Goal: Task Accomplishment & Management: Manage account settings

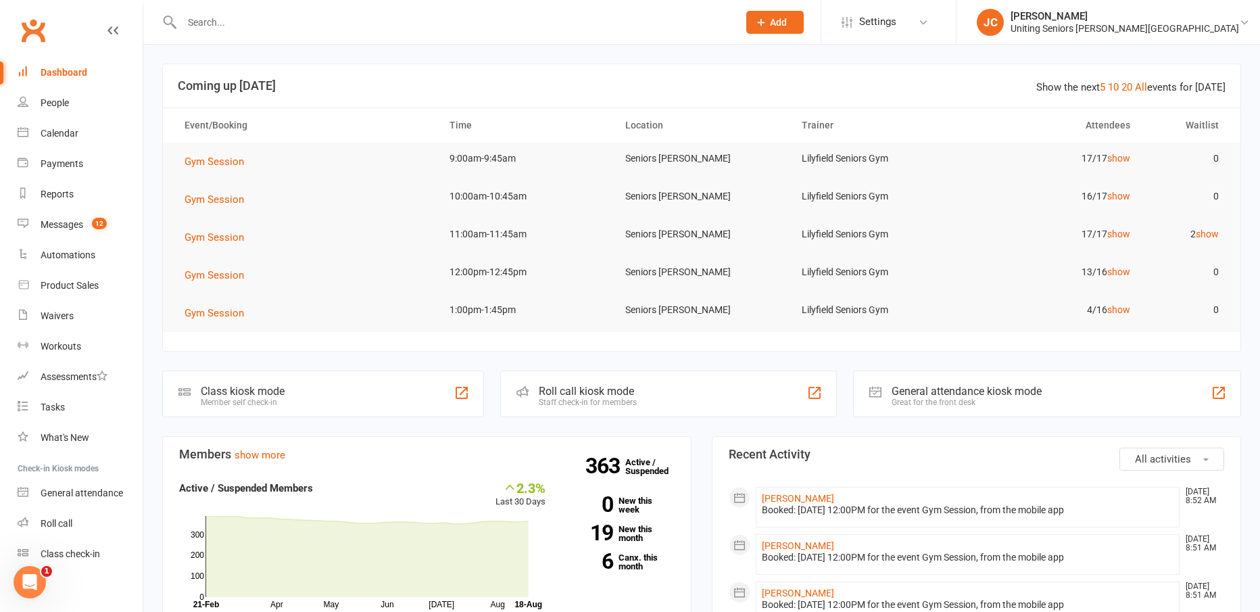
drag, startPoint x: 263, startPoint y: 13, endPoint x: 270, endPoint y: 10, distance: 7.3
click at [270, 11] on div at bounding box center [445, 22] width 566 height 44
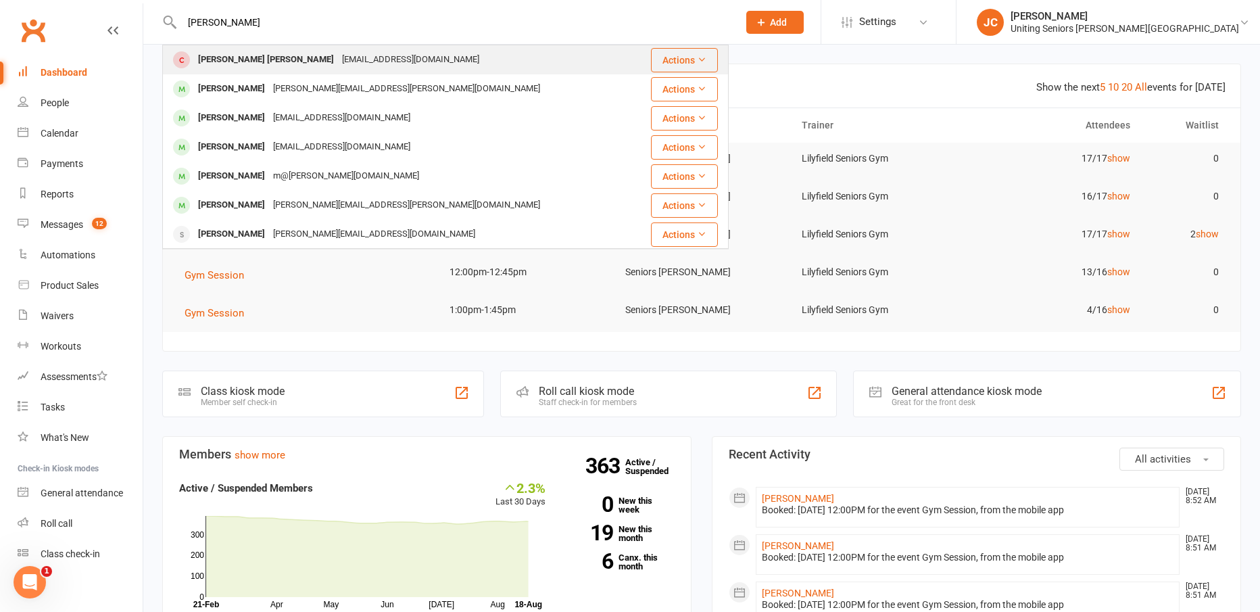
type input "anne maree"
click at [338, 56] on div "[EMAIL_ADDRESS][DOMAIN_NAME]" at bounding box center [410, 60] width 145 height 20
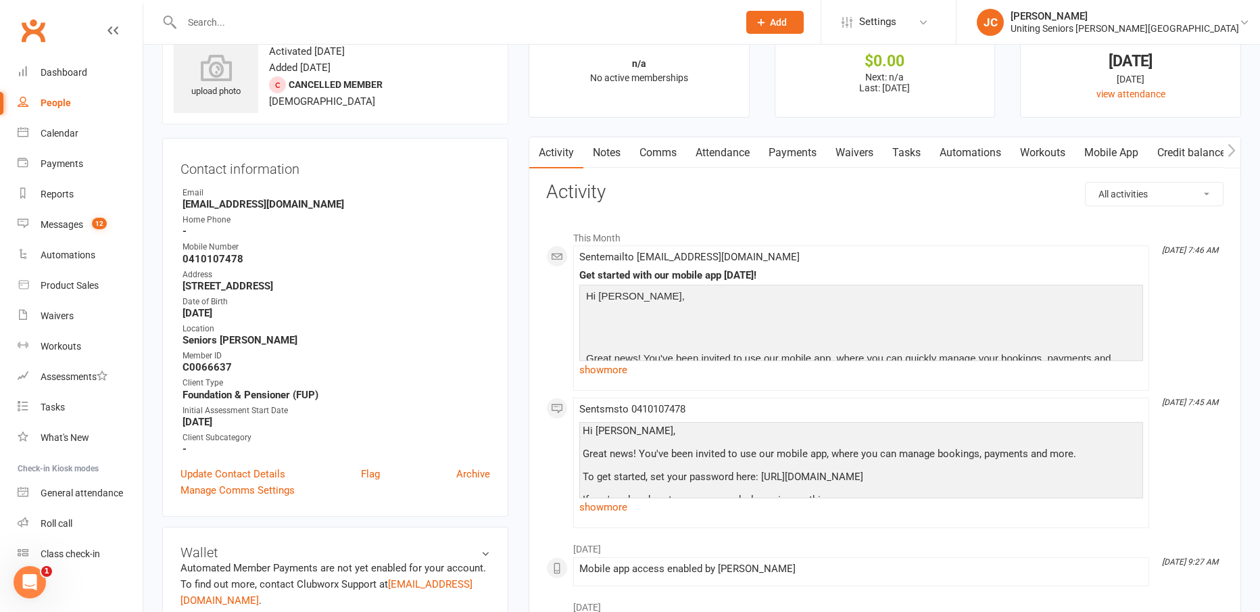
scroll to position [68, 0]
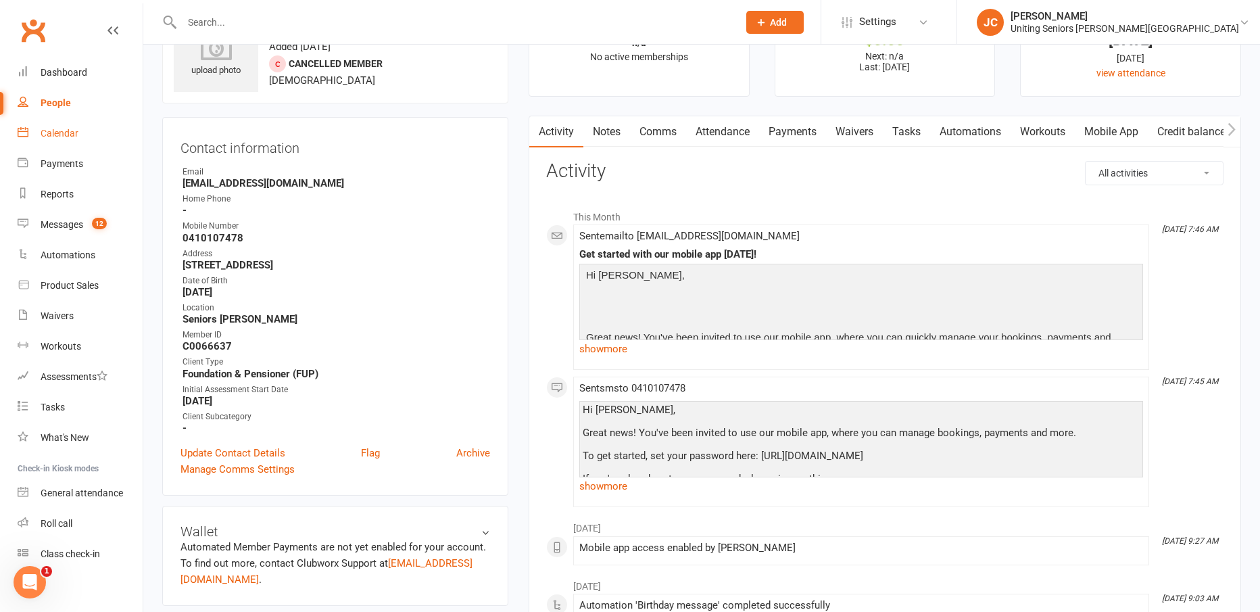
click at [59, 128] on div "Calendar" at bounding box center [60, 133] width 38 height 11
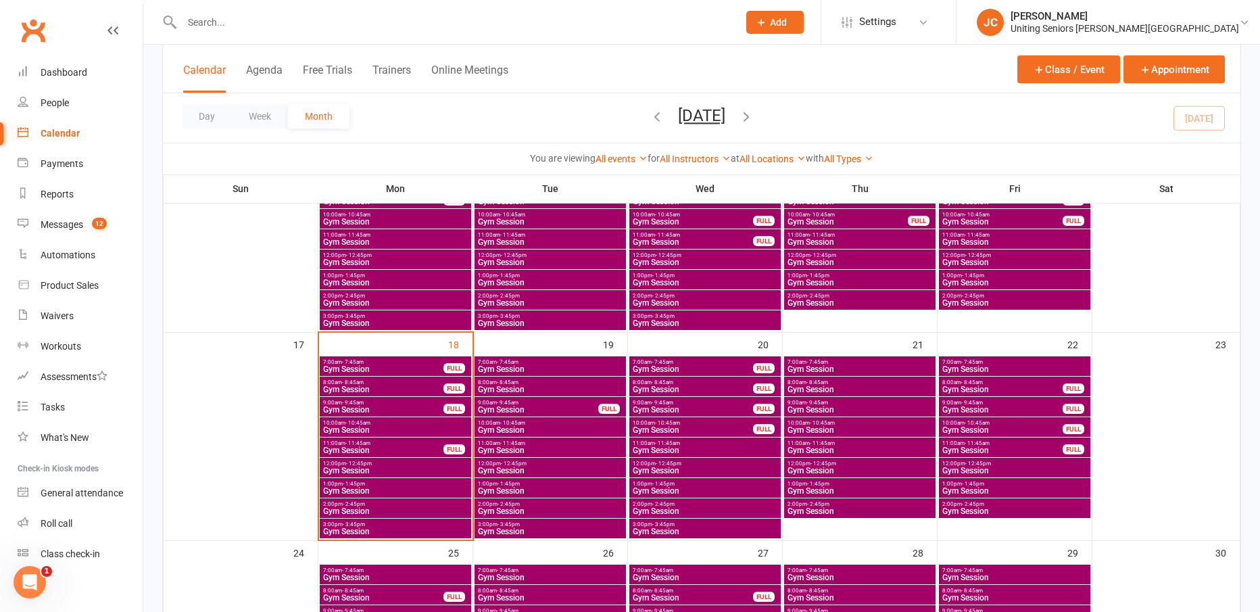
scroll to position [608, 0]
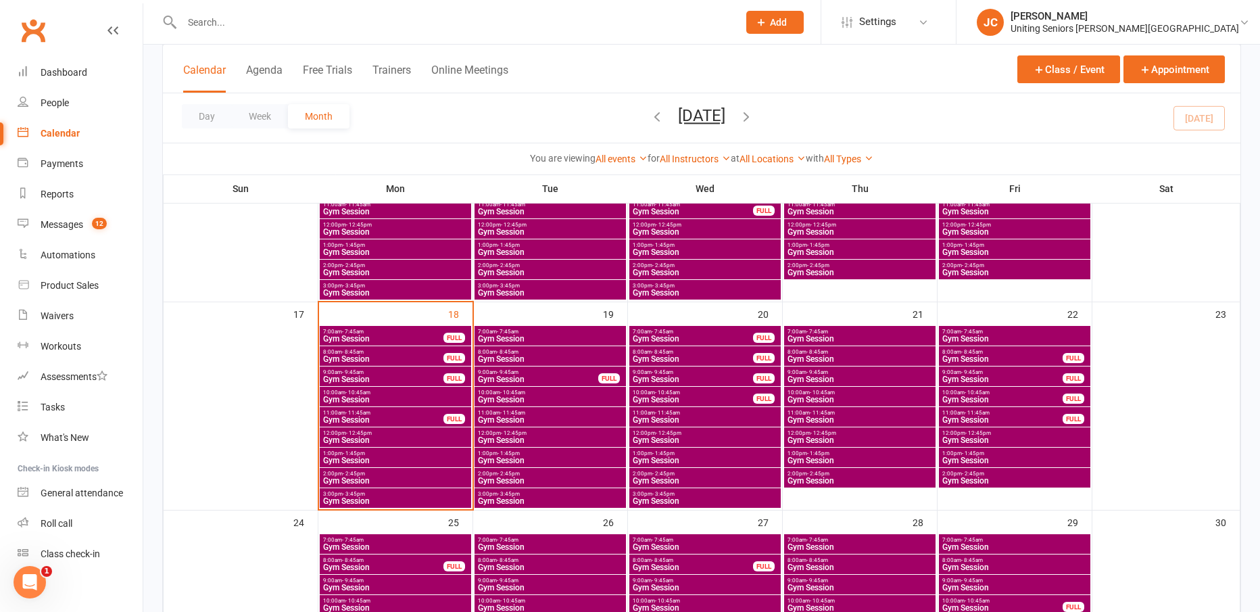
click at [848, 480] on span "Gym Session" at bounding box center [860, 481] width 146 height 8
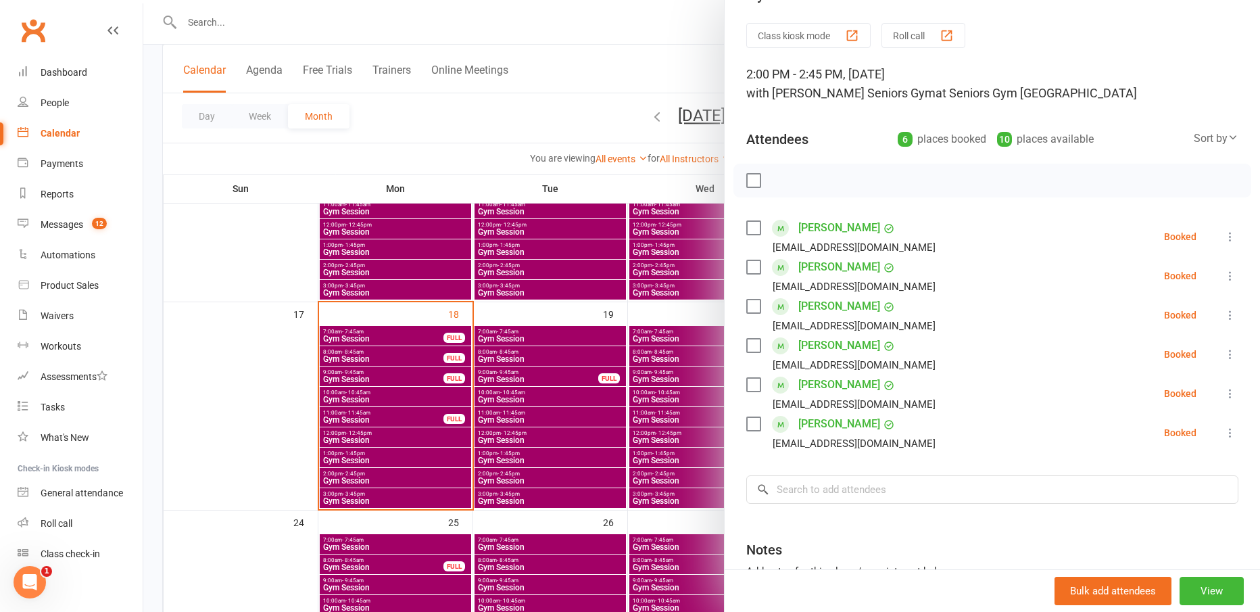
scroll to position [68, 0]
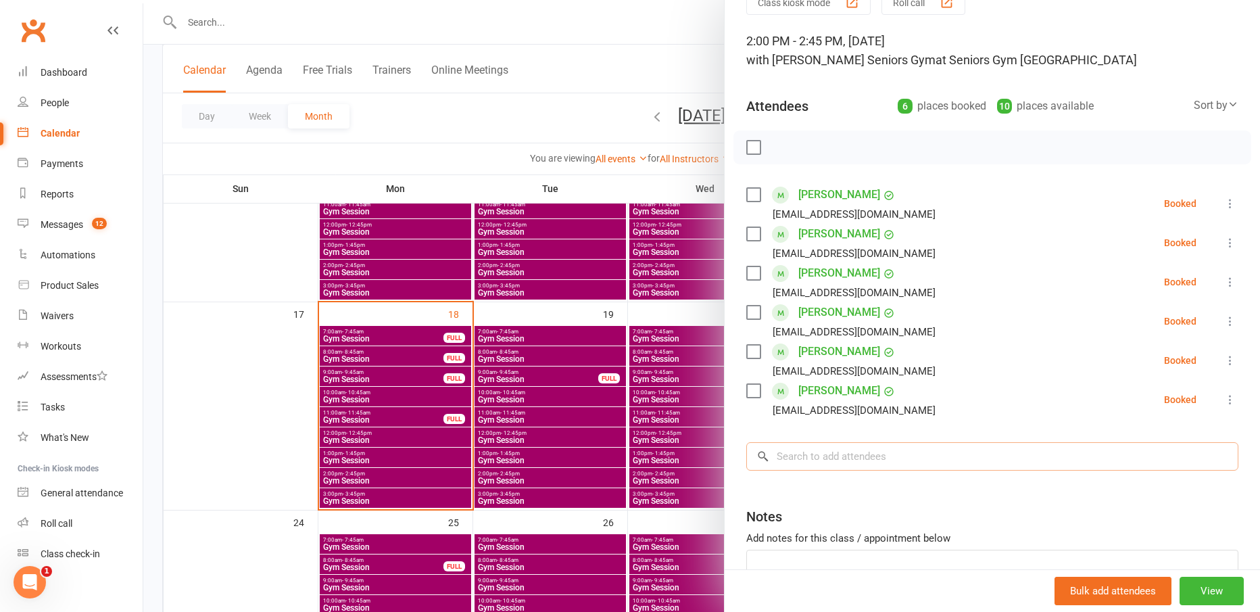
drag, startPoint x: 879, startPoint y: 464, endPoint x: 877, endPoint y: 448, distance: 17.0
click at [878, 458] on input "search" at bounding box center [992, 456] width 492 height 28
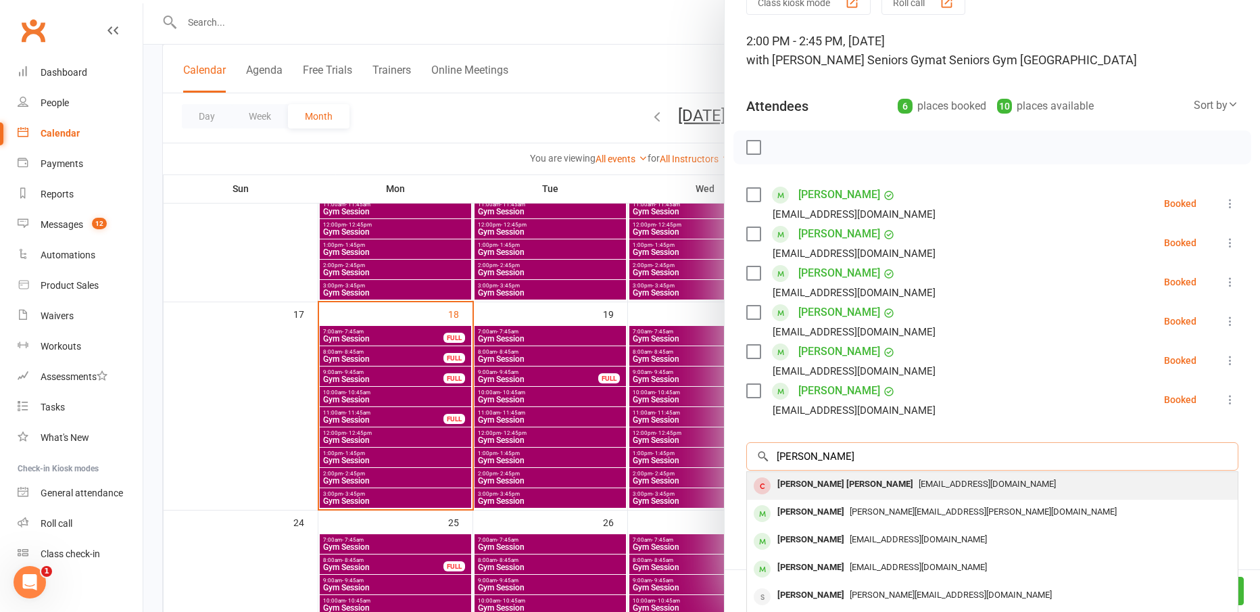
type input "anne maree"
click at [919, 479] on span "[EMAIL_ADDRESS][DOMAIN_NAME]" at bounding box center [987, 484] width 137 height 10
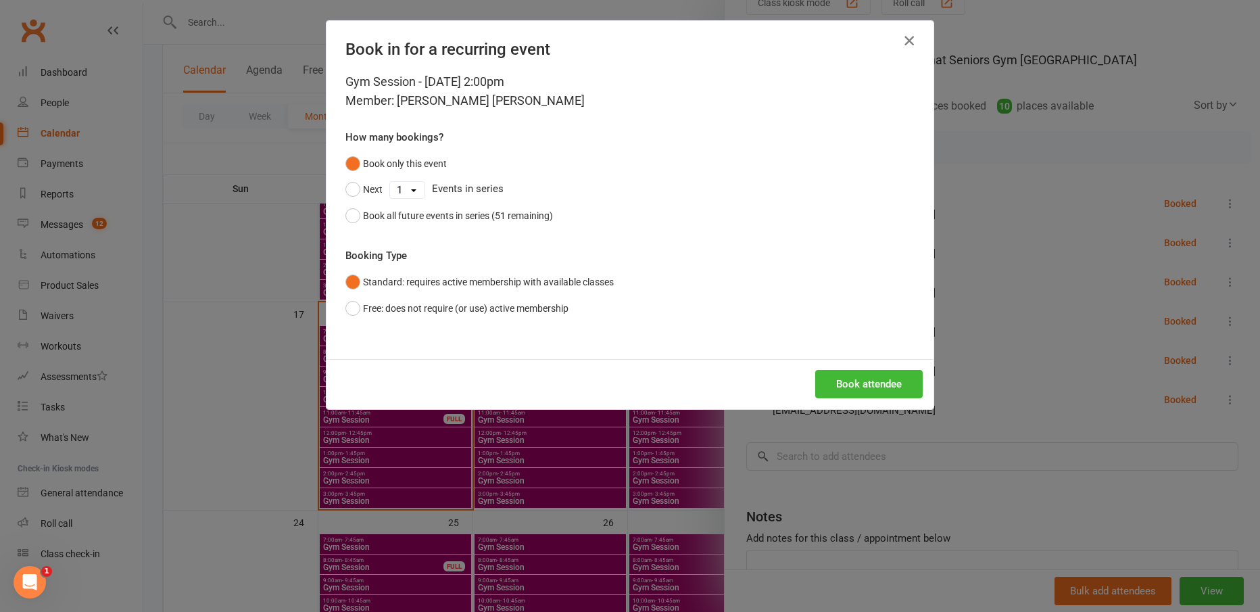
click at [909, 35] on icon "button" at bounding box center [909, 40] width 16 height 16
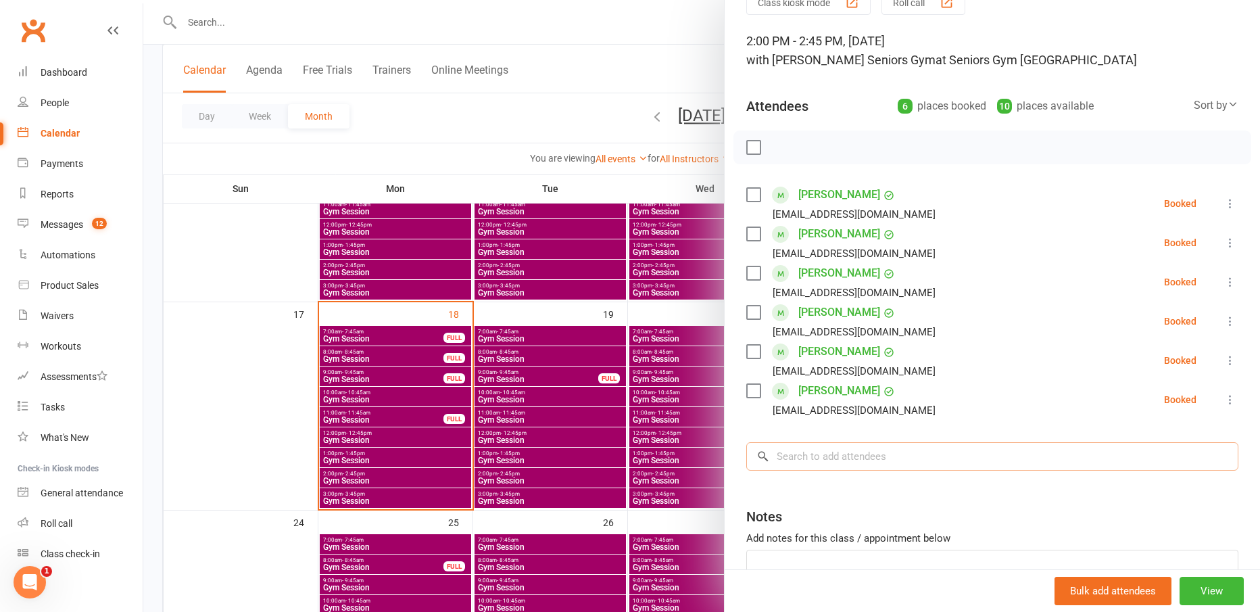
click at [896, 450] on input "search" at bounding box center [992, 456] width 492 height 28
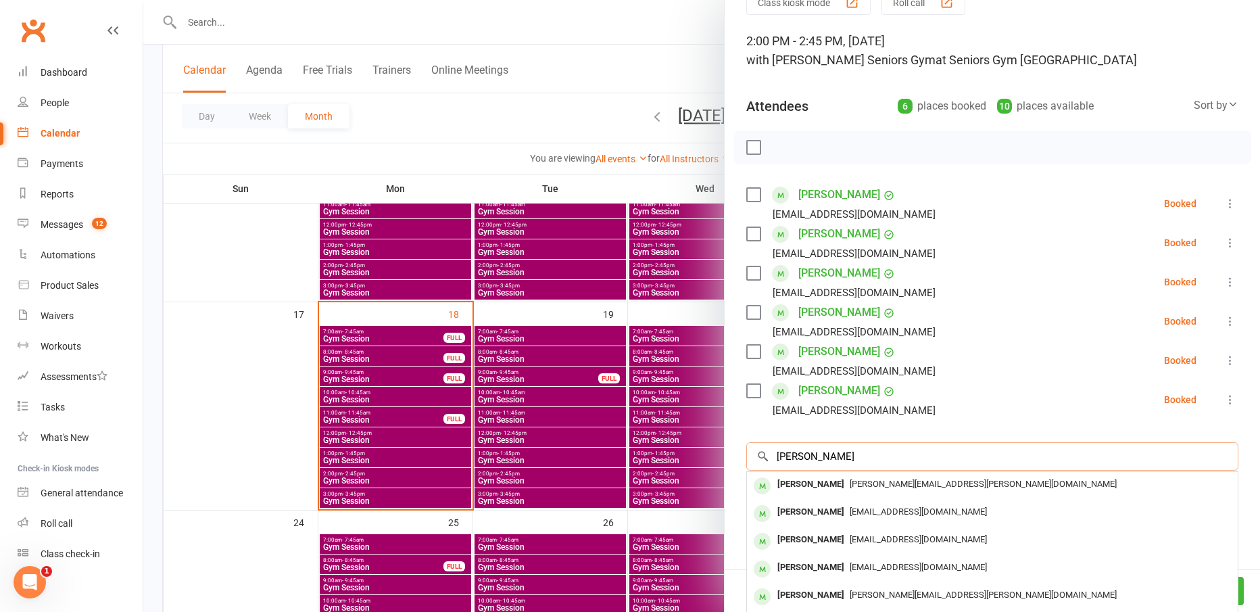
type input "anne"
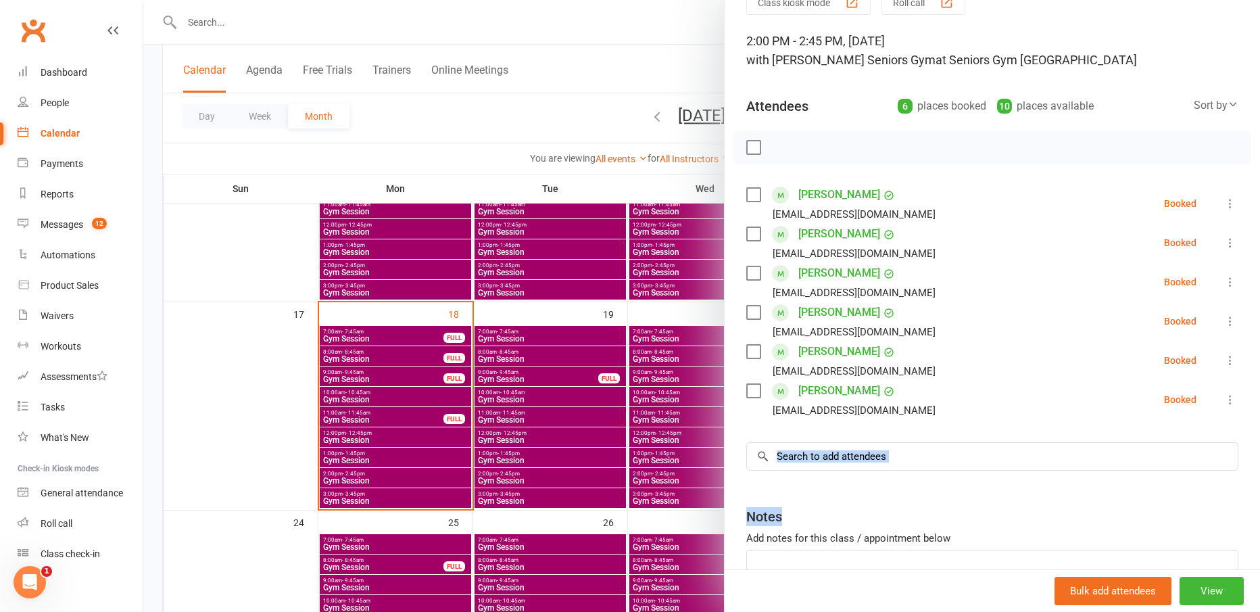
drag, startPoint x: 904, startPoint y: 485, endPoint x: 893, endPoint y: 456, distance: 31.3
click at [893, 456] on div "× No results Anne Whaite anne@whaite.net Anne Cary annecary1@yahoo.com.au Anne …" at bounding box center [992, 456] width 492 height 28
click at [893, 456] on input "search" at bounding box center [992, 456] width 492 height 28
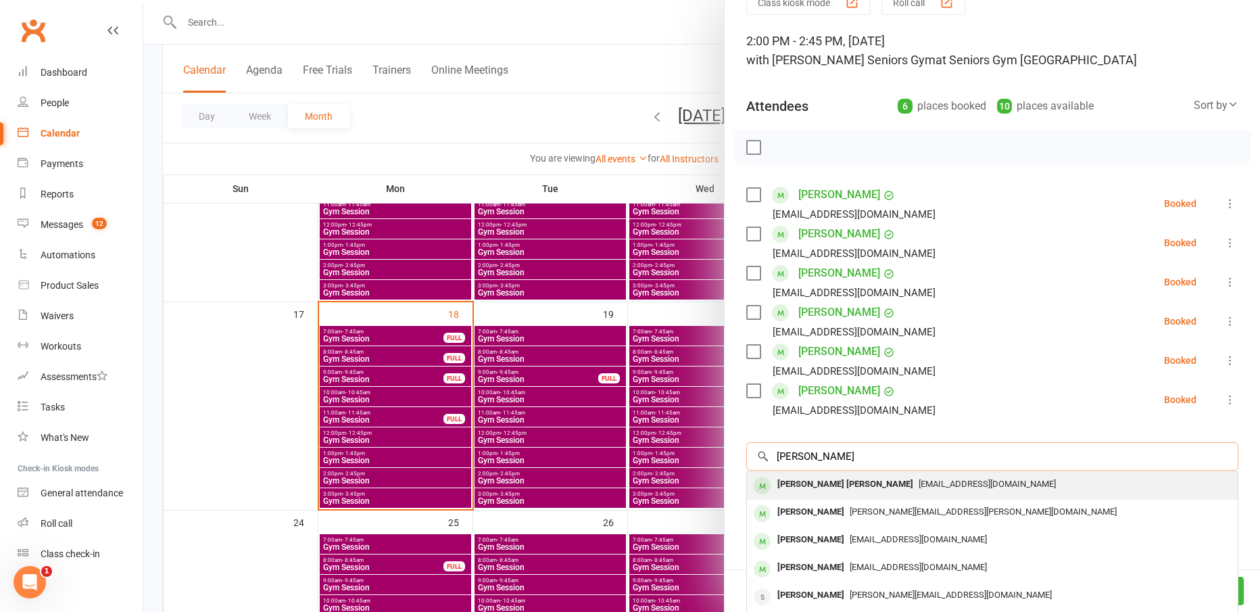
type input "anne maree"
click at [919, 483] on span "[EMAIL_ADDRESS][DOMAIN_NAME]" at bounding box center [987, 484] width 137 height 10
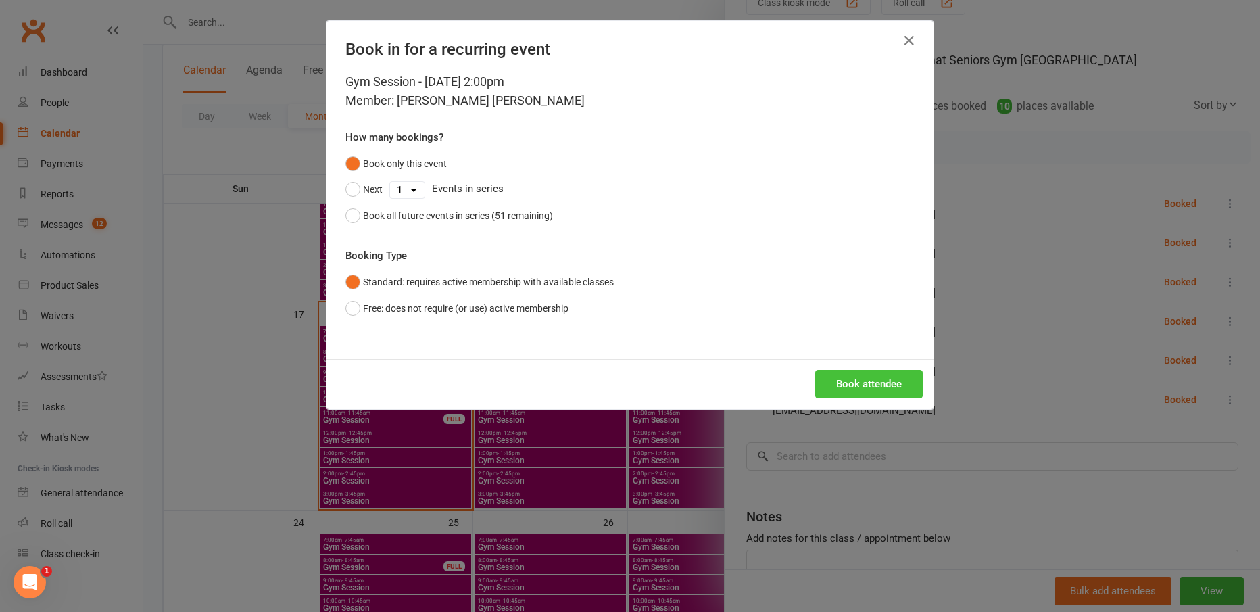
click at [900, 386] on button "Book attendee" at bounding box center [868, 384] width 107 height 28
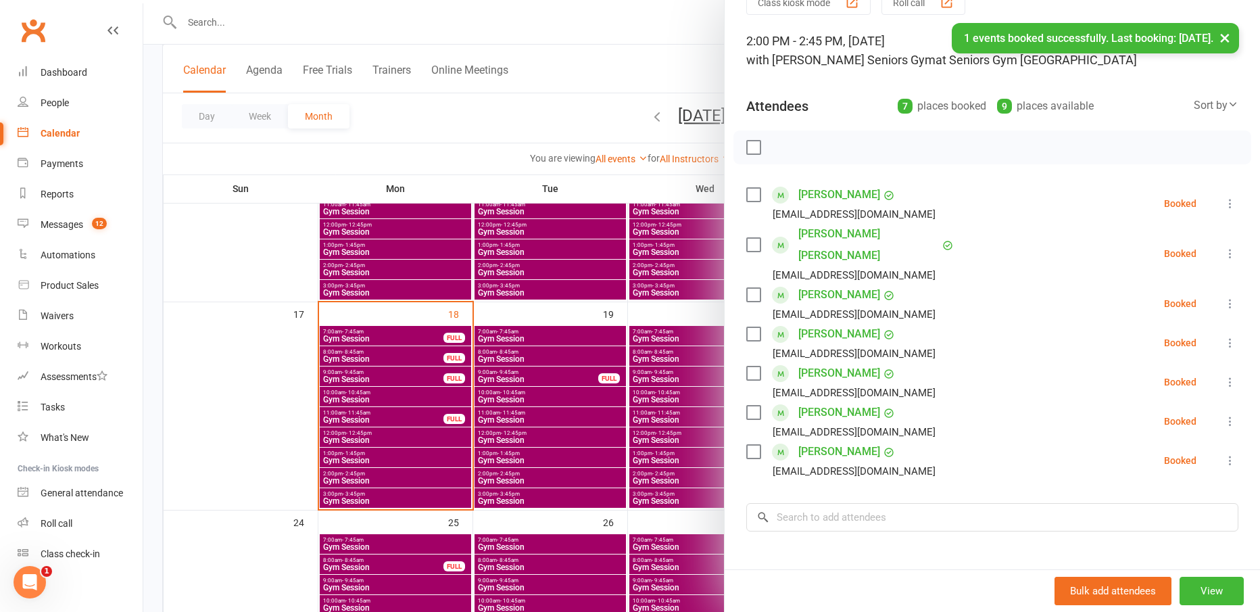
scroll to position [0, 0]
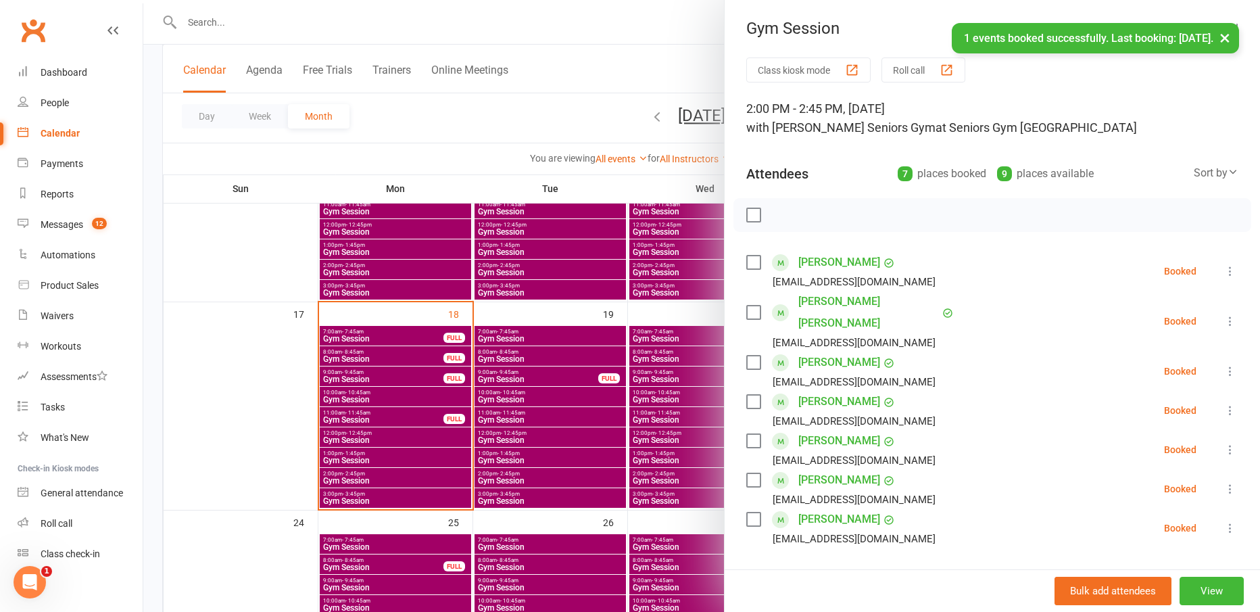
click at [605, 74] on div at bounding box center [701, 306] width 1117 height 612
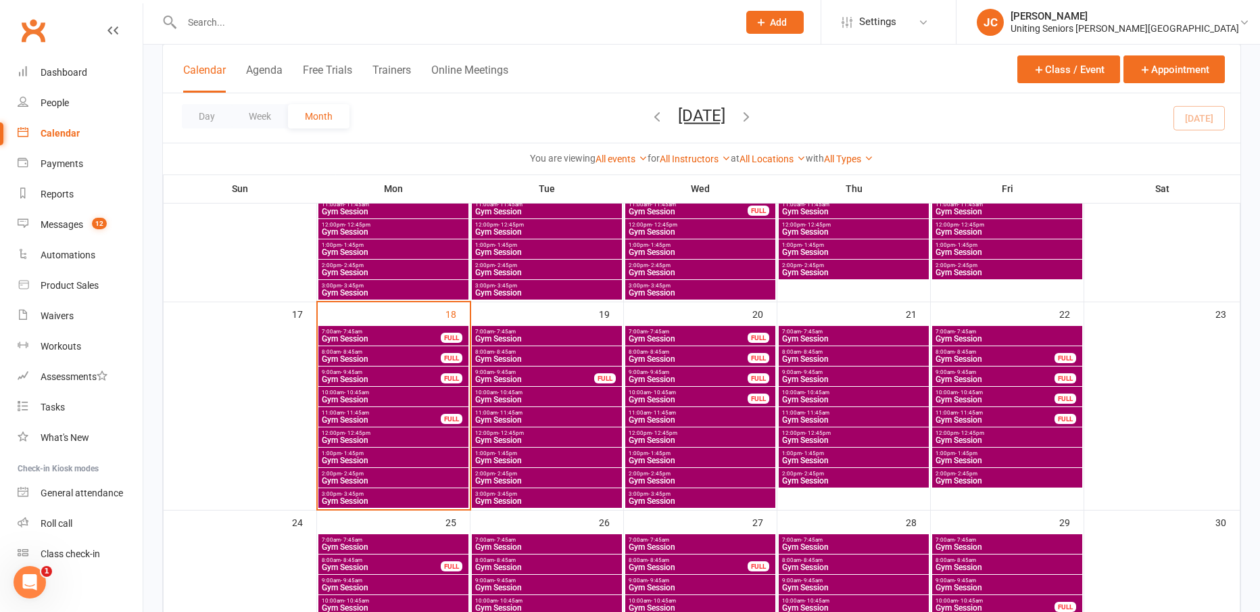
click at [285, 26] on input "text" at bounding box center [453, 22] width 551 height 19
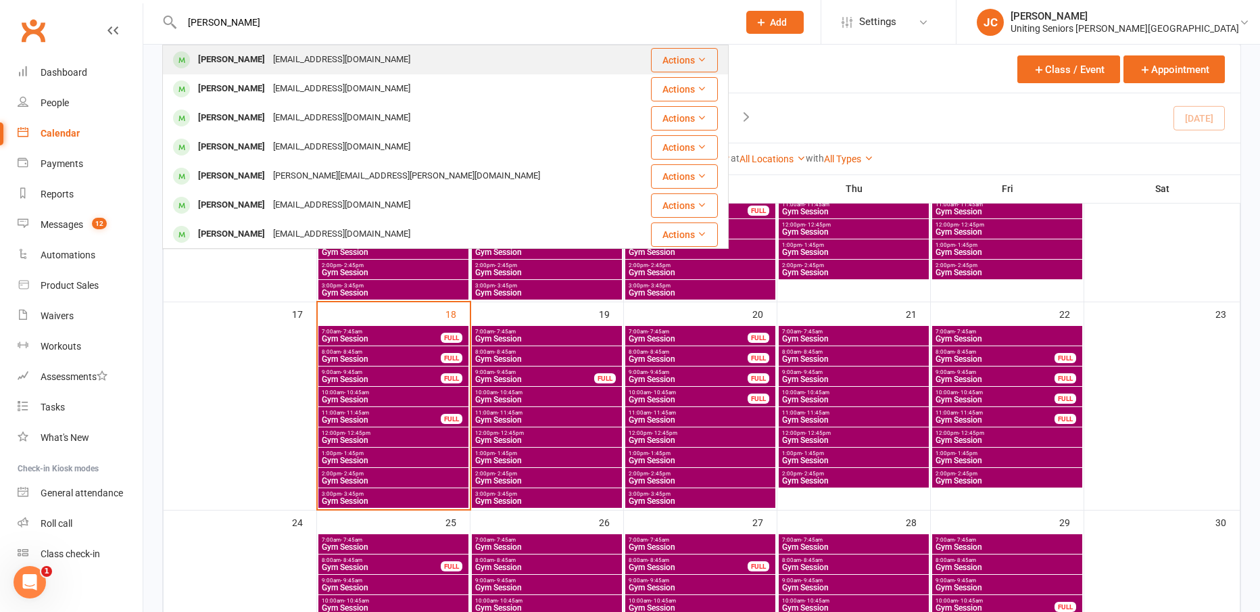
type input "anita carty"
click at [284, 62] on div "[EMAIL_ADDRESS][DOMAIN_NAME]" at bounding box center [341, 60] width 145 height 20
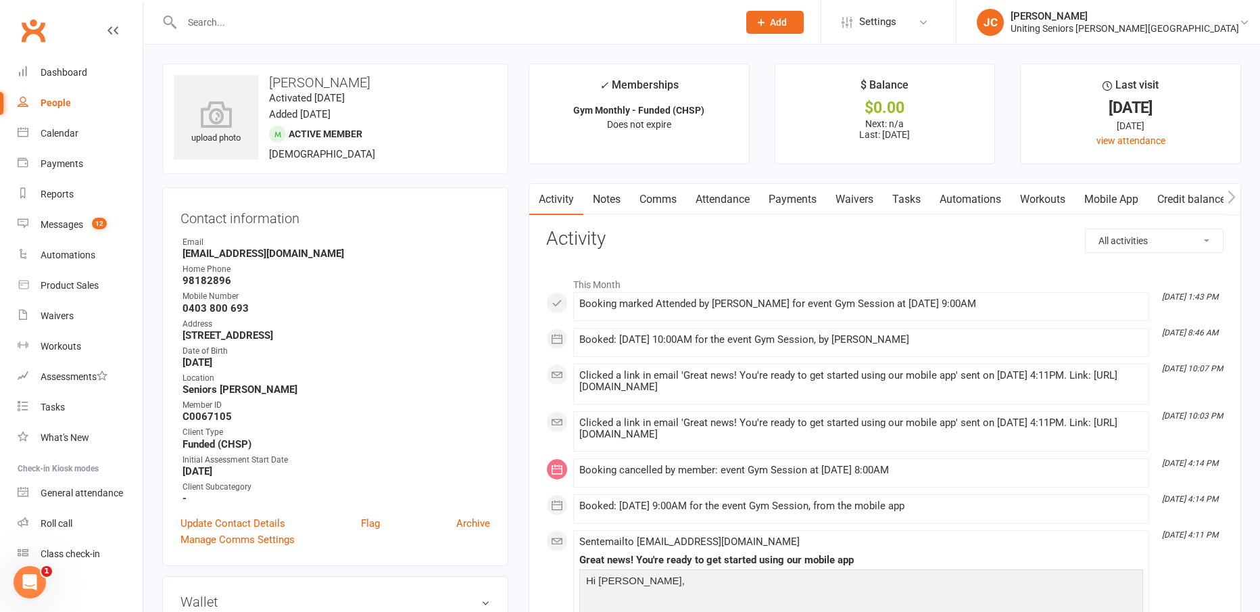
click at [288, 7] on div at bounding box center [445, 22] width 566 height 44
click at [288, 32] on div at bounding box center [445, 22] width 566 height 44
click at [283, 22] on input "text" at bounding box center [453, 22] width 551 height 19
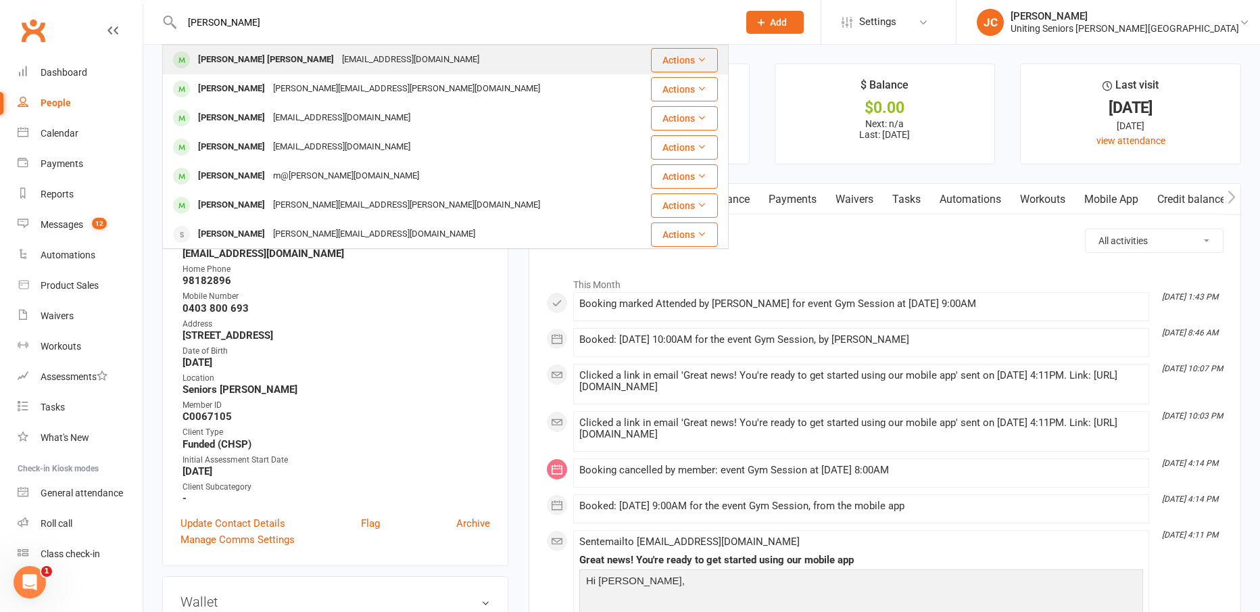
type input "anne maree"
click at [358, 59] on div "[EMAIL_ADDRESS][DOMAIN_NAME]" at bounding box center [410, 60] width 145 height 20
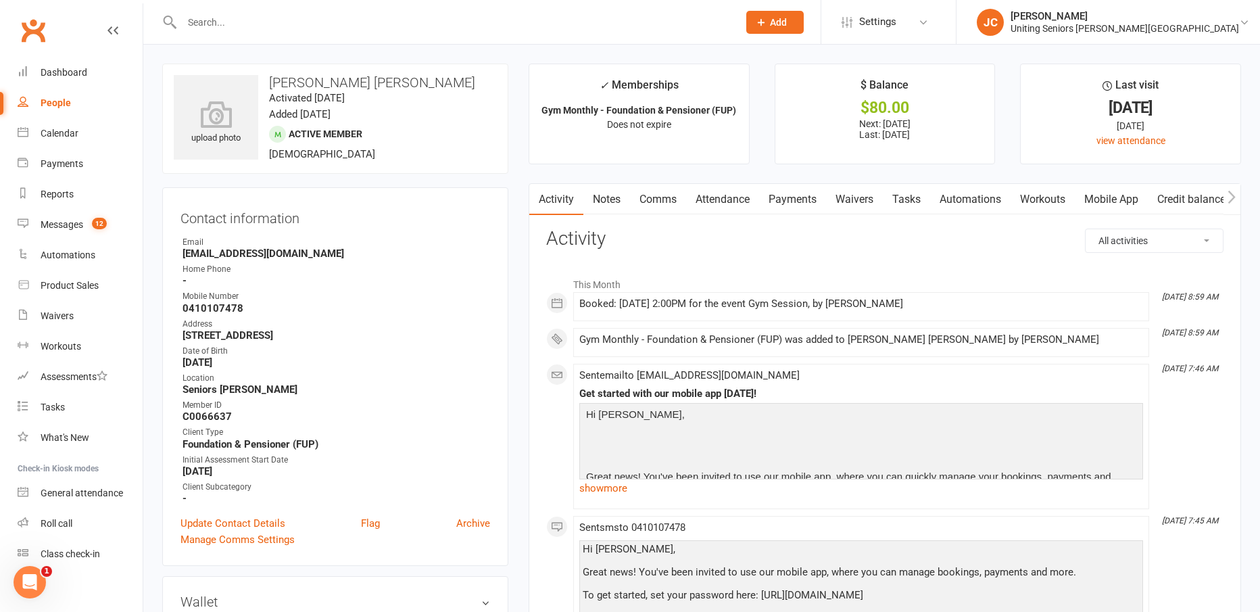
click at [1111, 203] on link "Mobile App" at bounding box center [1111, 199] width 73 height 31
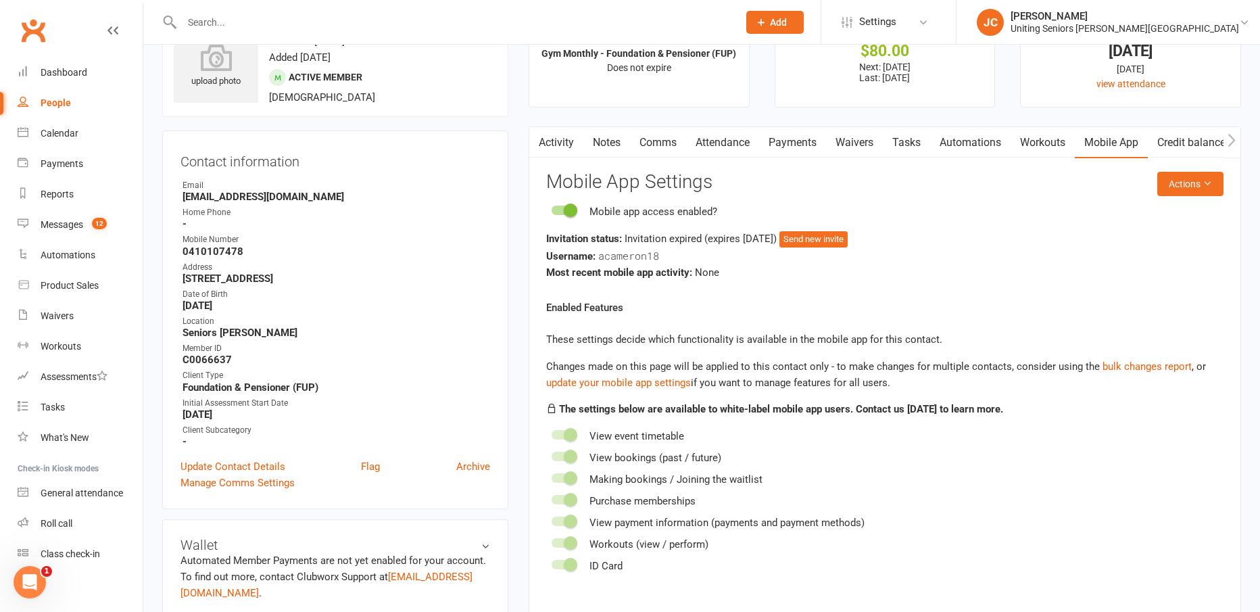
scroll to position [135, 0]
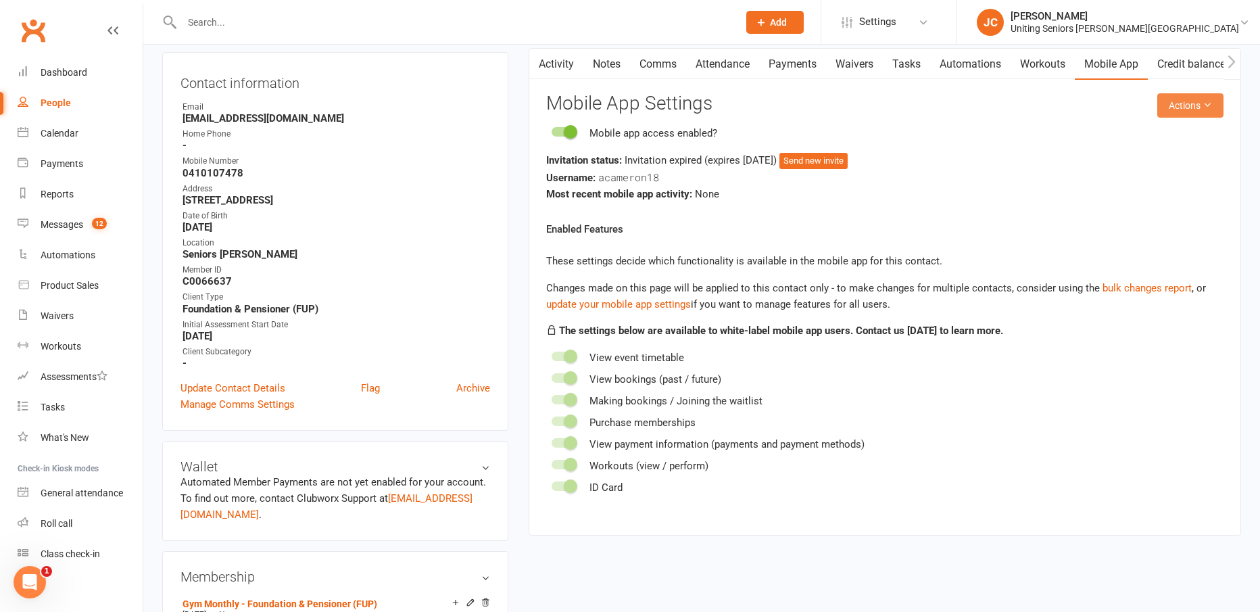
click at [1174, 108] on button "Actions" at bounding box center [1190, 105] width 66 height 24
click at [1161, 160] on link "Send invitation SMS" at bounding box center [1146, 162] width 134 height 27
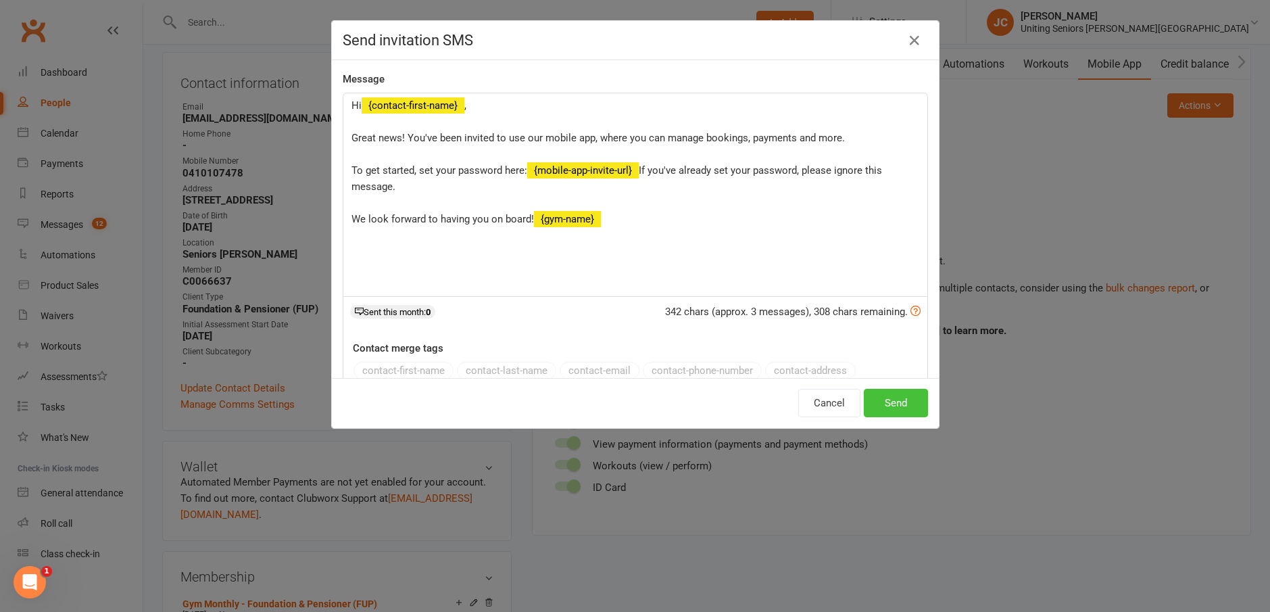
click at [895, 400] on button "Send" at bounding box center [896, 403] width 64 height 28
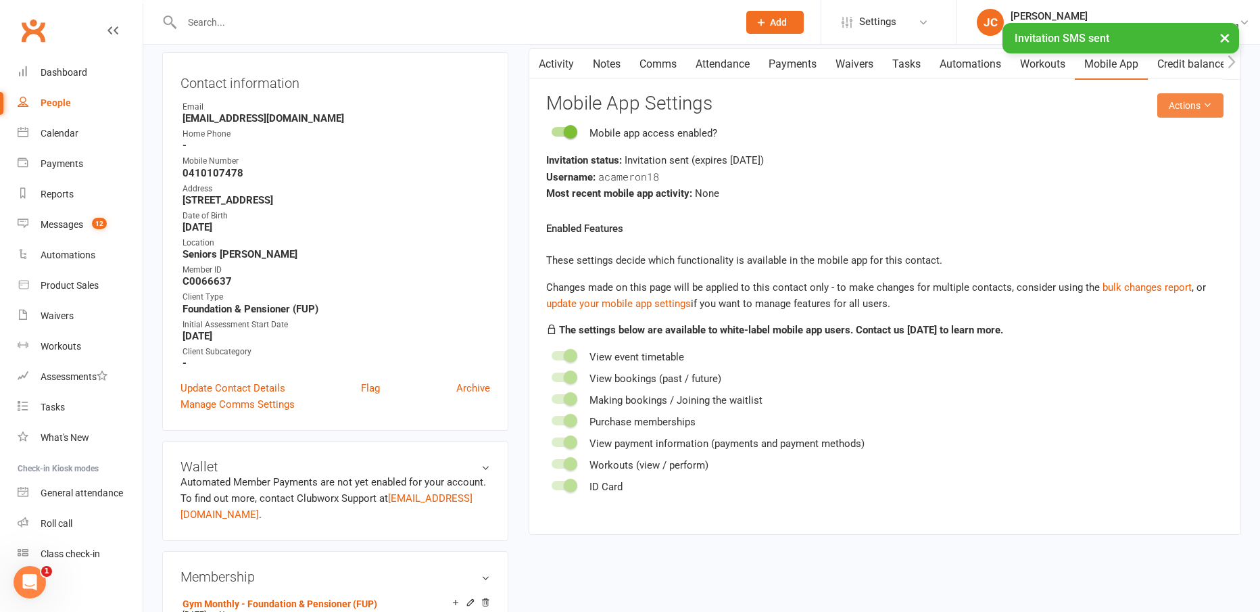
click at [1189, 109] on button "Actions" at bounding box center [1190, 105] width 66 height 24
click at [1165, 143] on link "Send invitation email" at bounding box center [1146, 135] width 134 height 27
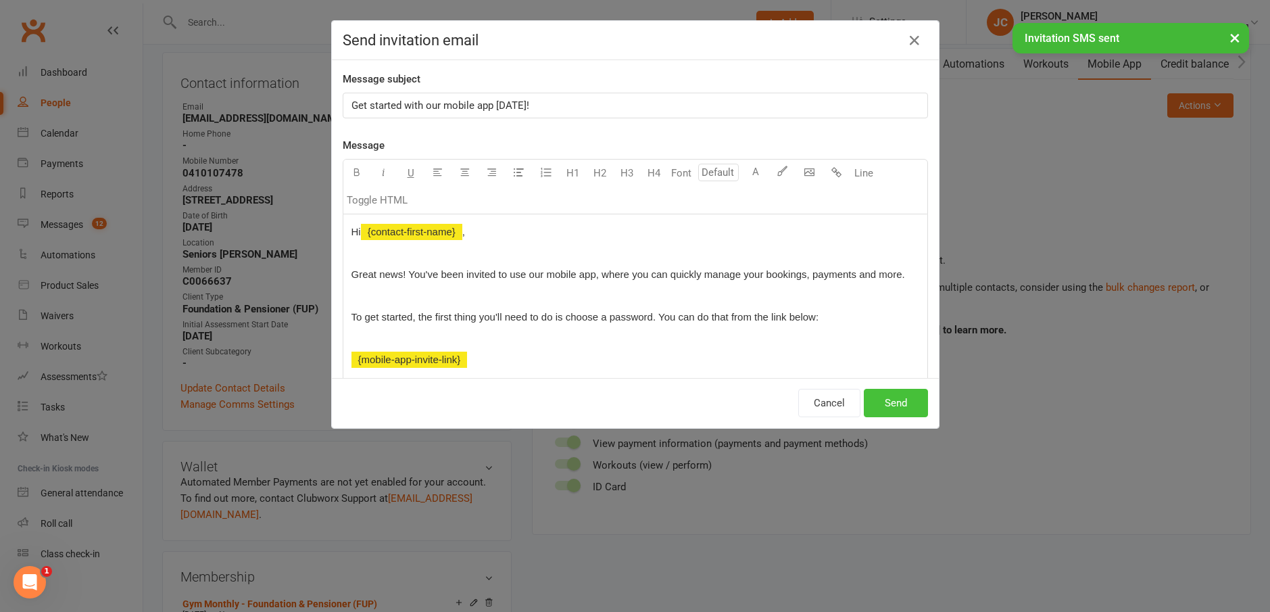
click at [877, 406] on button "Send" at bounding box center [896, 403] width 64 height 28
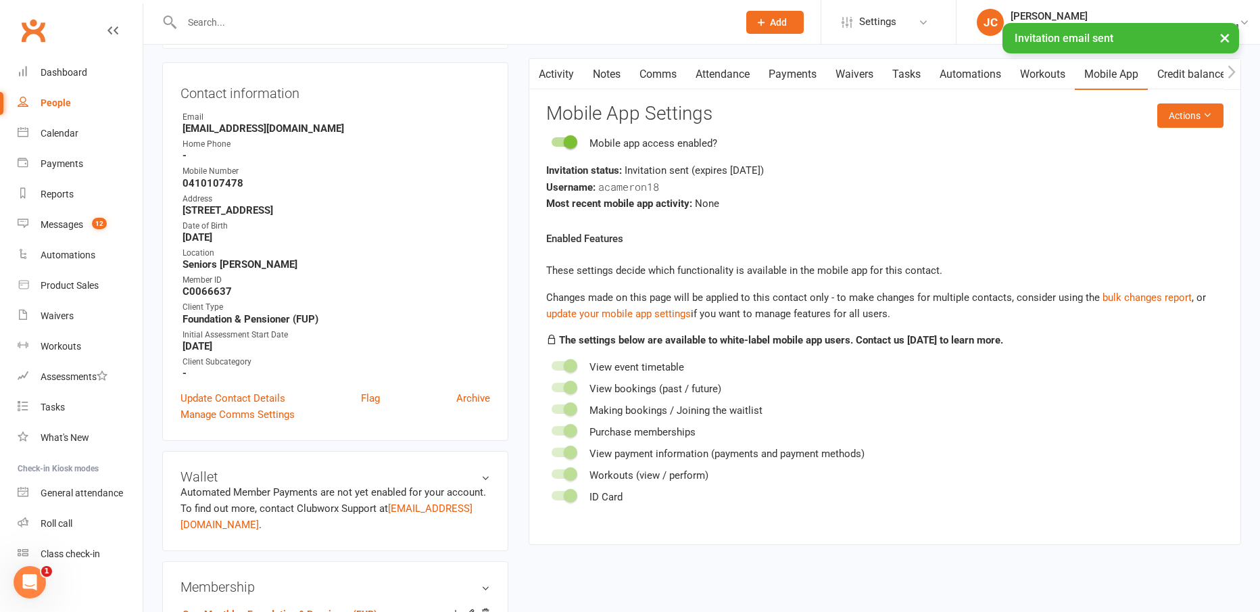
scroll to position [0, 0]
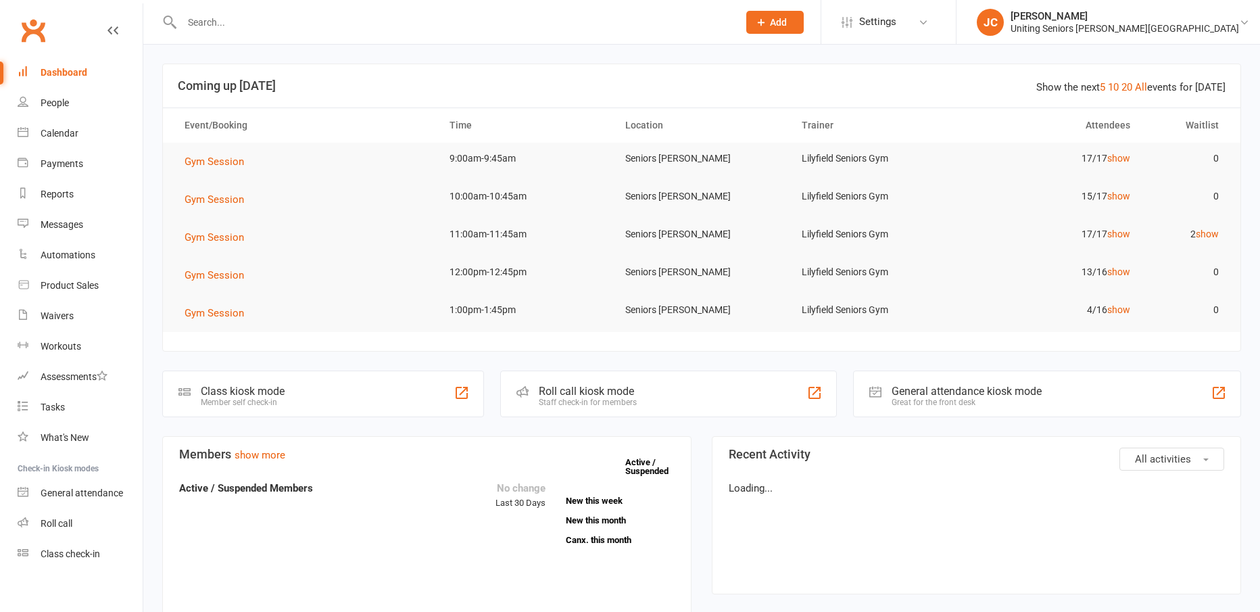
click at [304, 30] on input "text" at bounding box center [453, 22] width 551 height 19
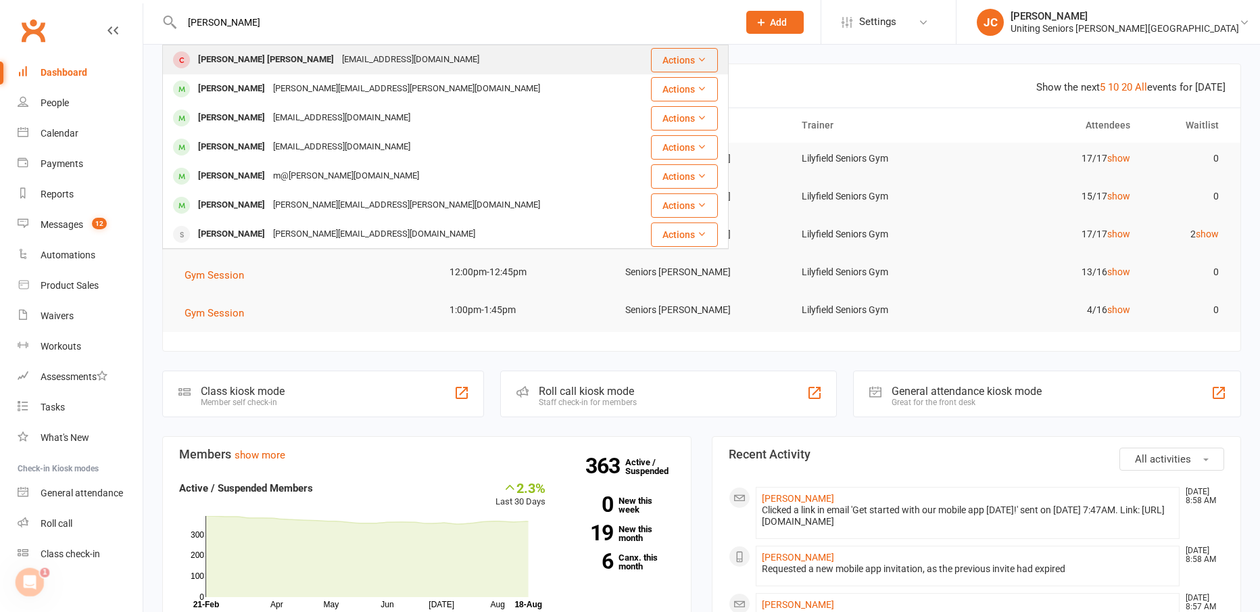
type input "[PERSON_NAME]"
click at [338, 53] on div "[EMAIL_ADDRESS][DOMAIN_NAME]" at bounding box center [410, 60] width 145 height 20
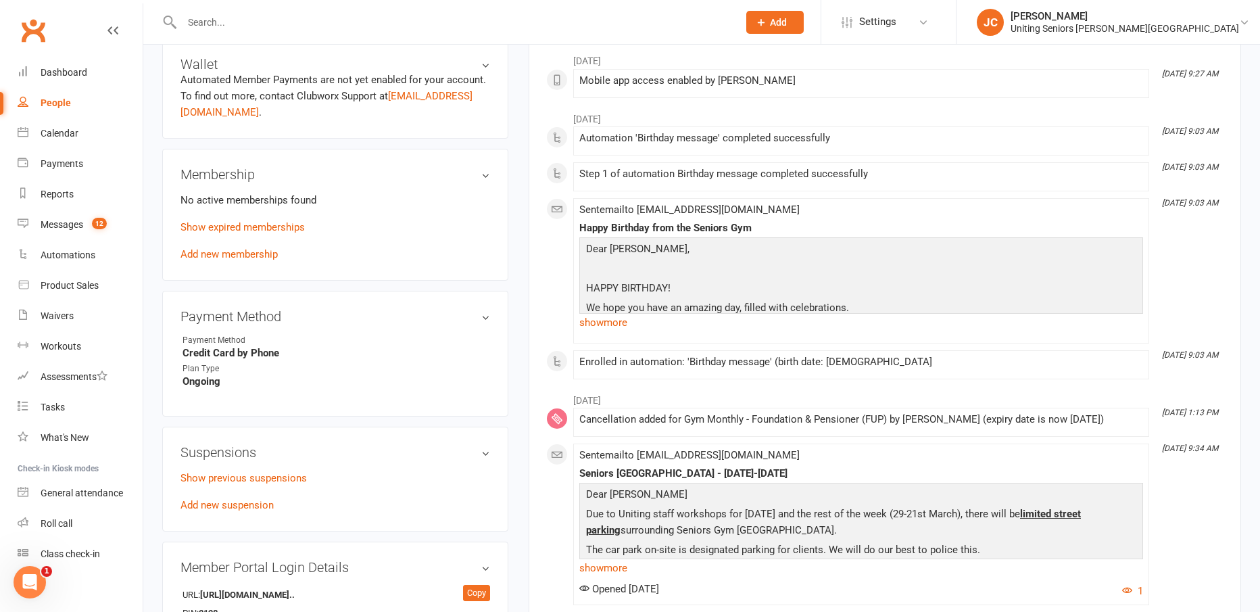
scroll to position [541, 0]
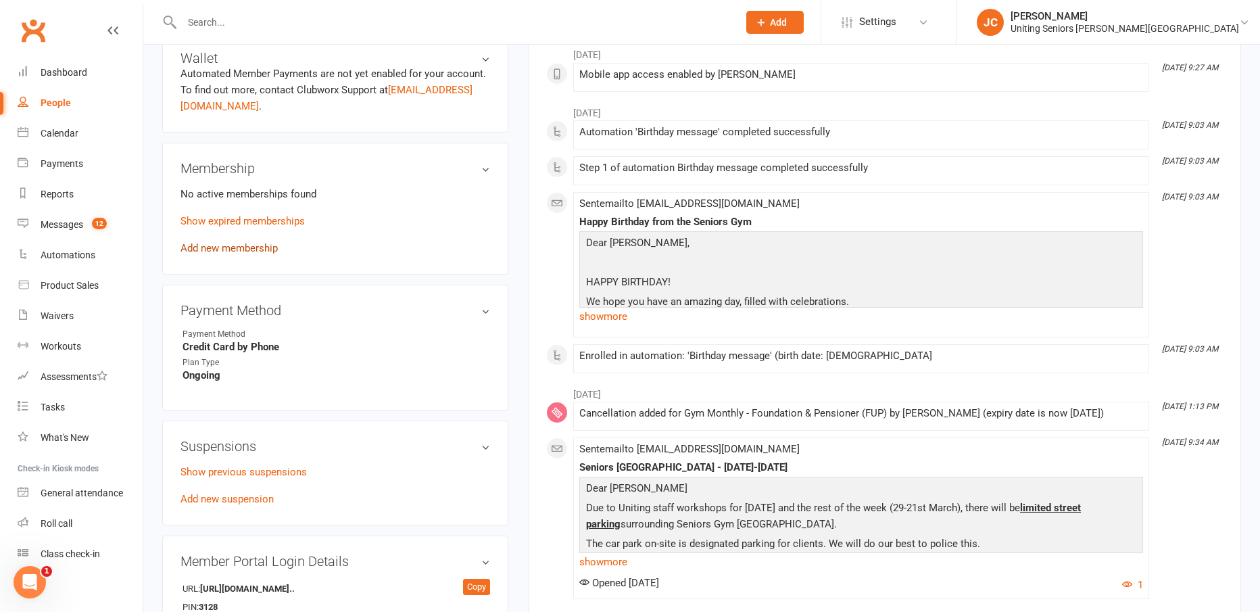
click at [249, 253] on link "Add new membership" at bounding box center [228, 248] width 97 height 12
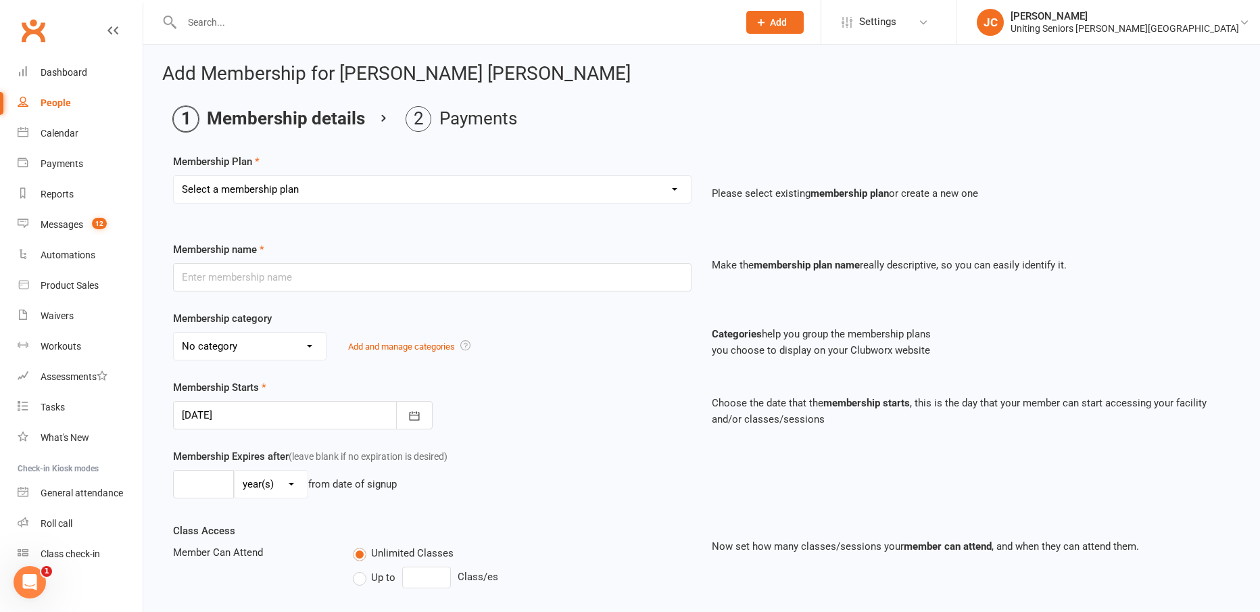
click at [418, 187] on select "Select a membership plan Create new Membership Plan Initial Assessment + Set Up…" at bounding box center [432, 189] width 517 height 27
select select "7"
click at [174, 176] on select "Select a membership plan Create new Membership Plan Initial Assessment + Set Up…" at bounding box center [432, 189] width 517 height 27
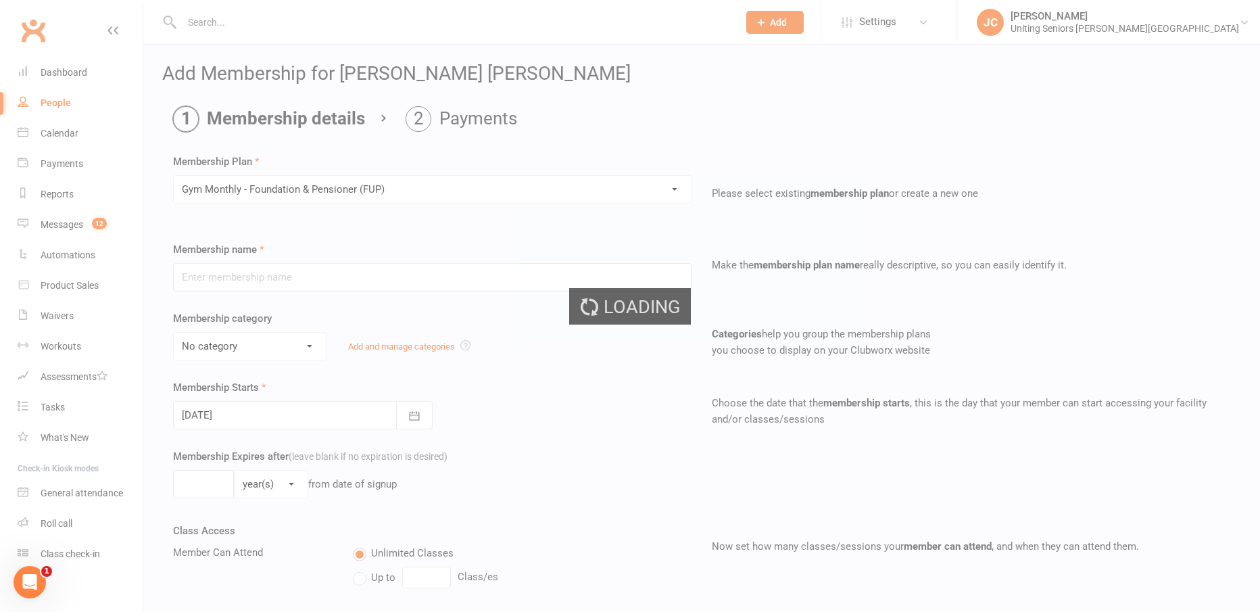
type input "Gym Monthly - Foundation & Pensioner (FUP)"
select select "3"
type input "0"
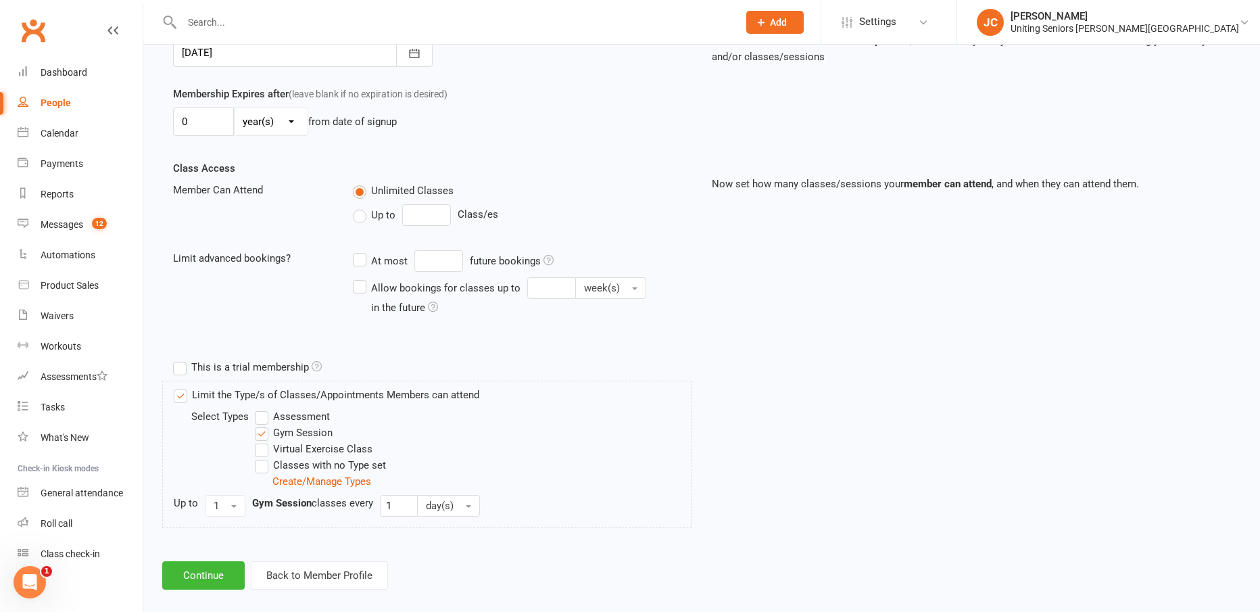
scroll to position [379, 0]
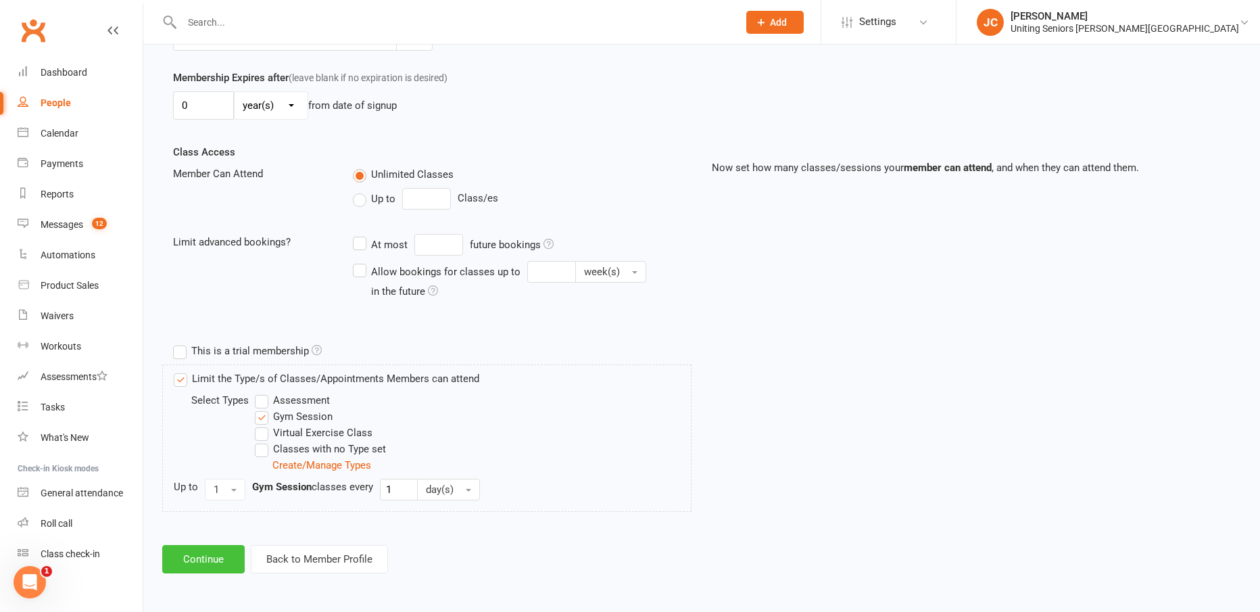
click at [208, 554] on button "Continue" at bounding box center [203, 559] width 82 height 28
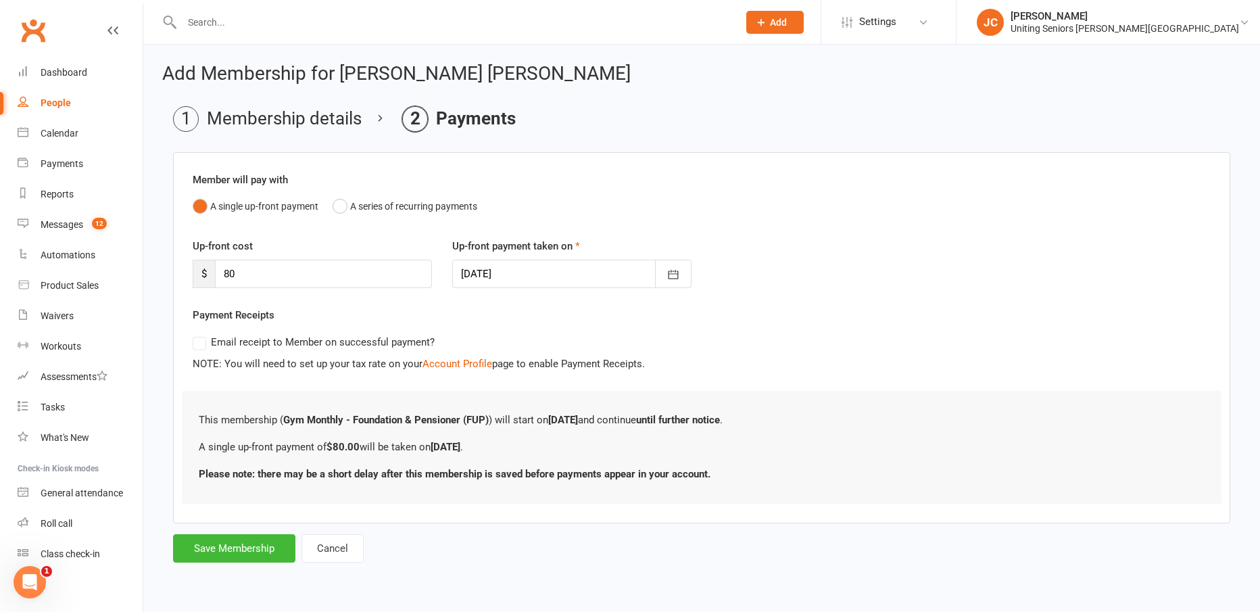
scroll to position [0, 0]
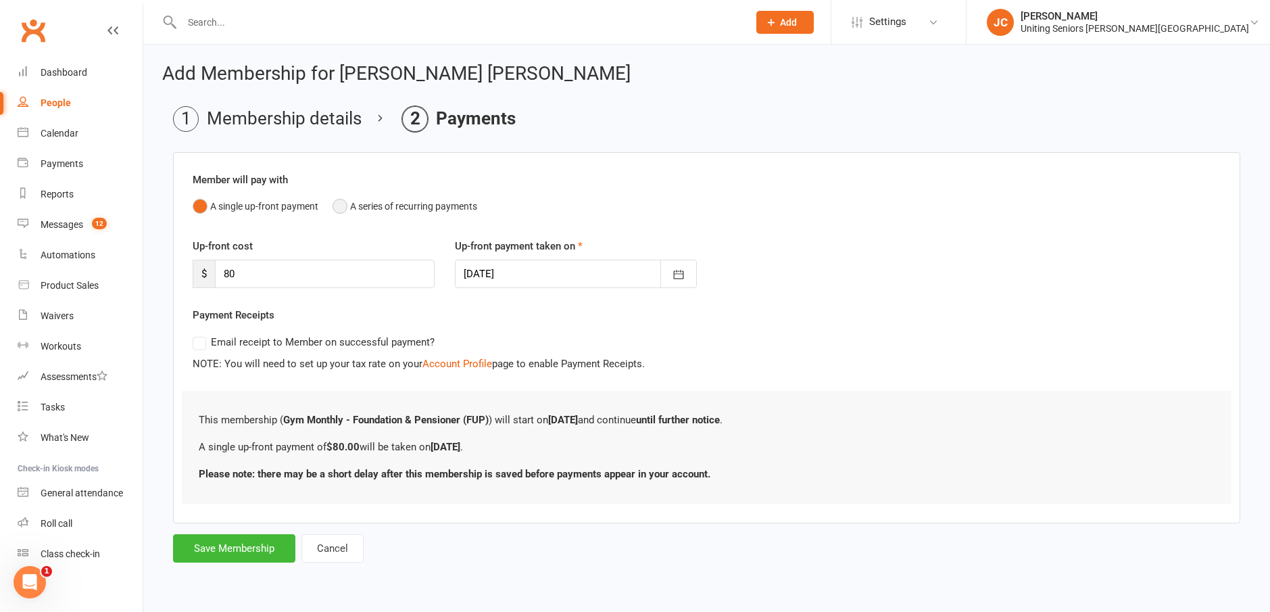
click at [402, 201] on button "A series of recurring payments" at bounding box center [405, 206] width 145 height 26
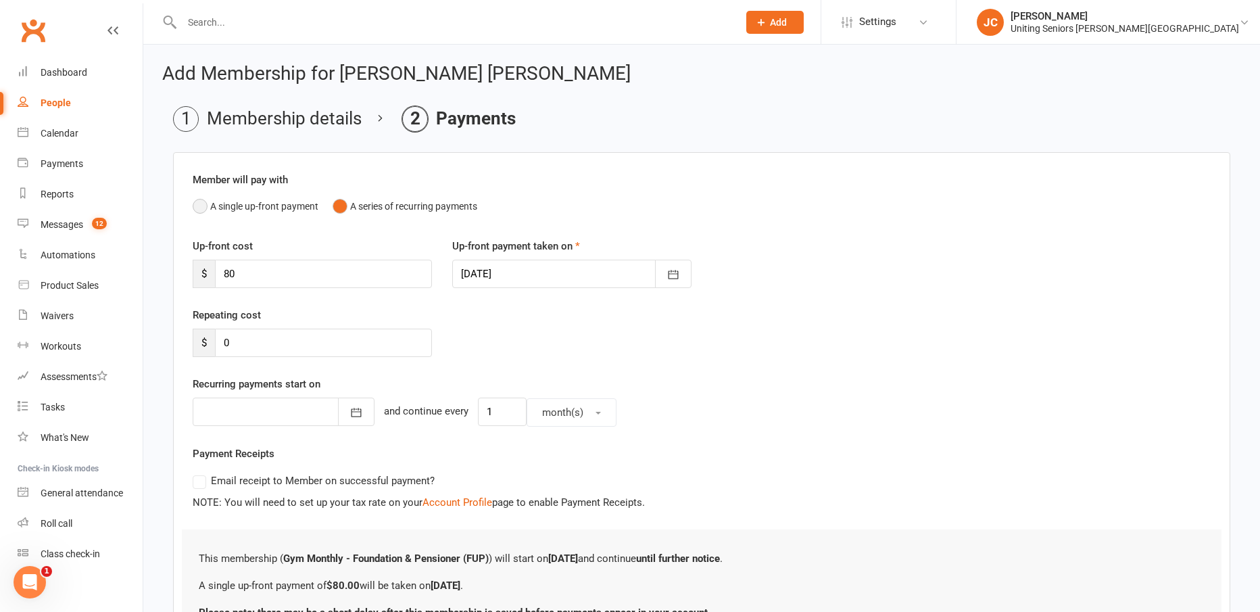
click at [263, 203] on button "A single up-front payment" at bounding box center [256, 206] width 126 height 26
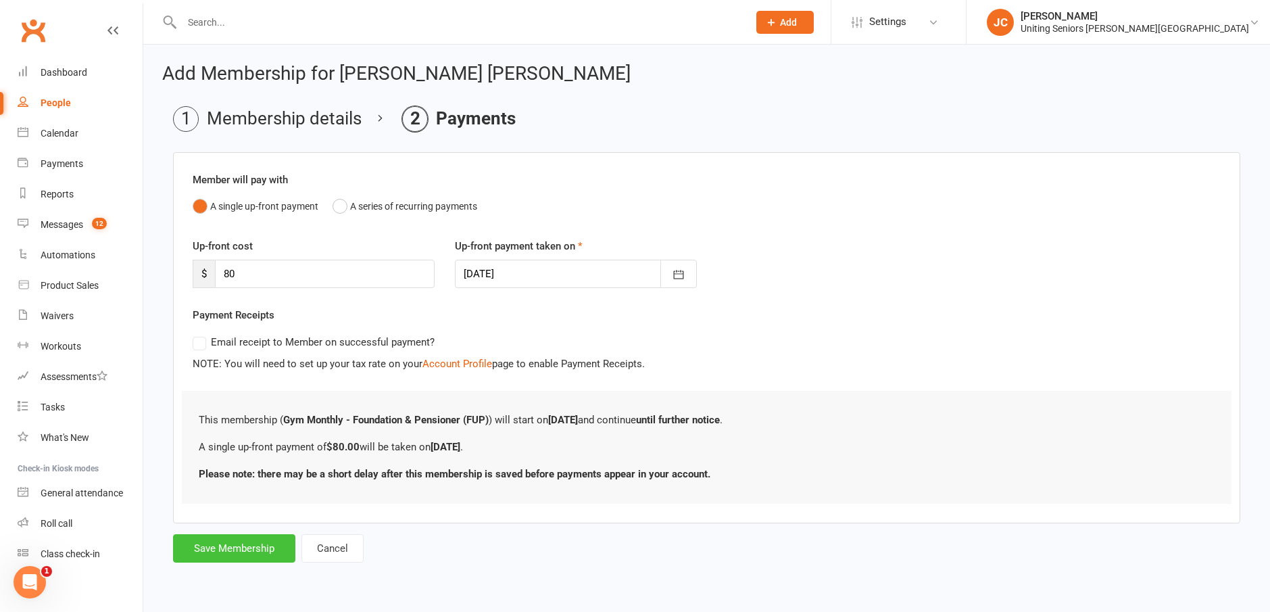
click at [277, 547] on button "Save Membership" at bounding box center [234, 548] width 122 height 28
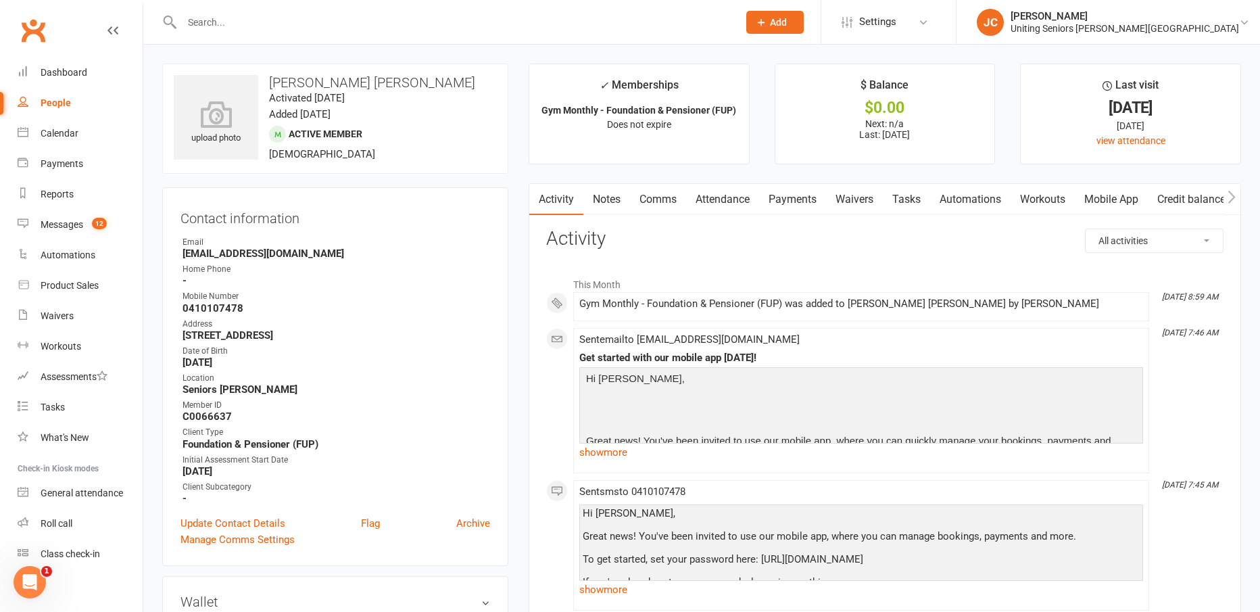
click at [734, 204] on link "Attendance" at bounding box center [722, 199] width 73 height 31
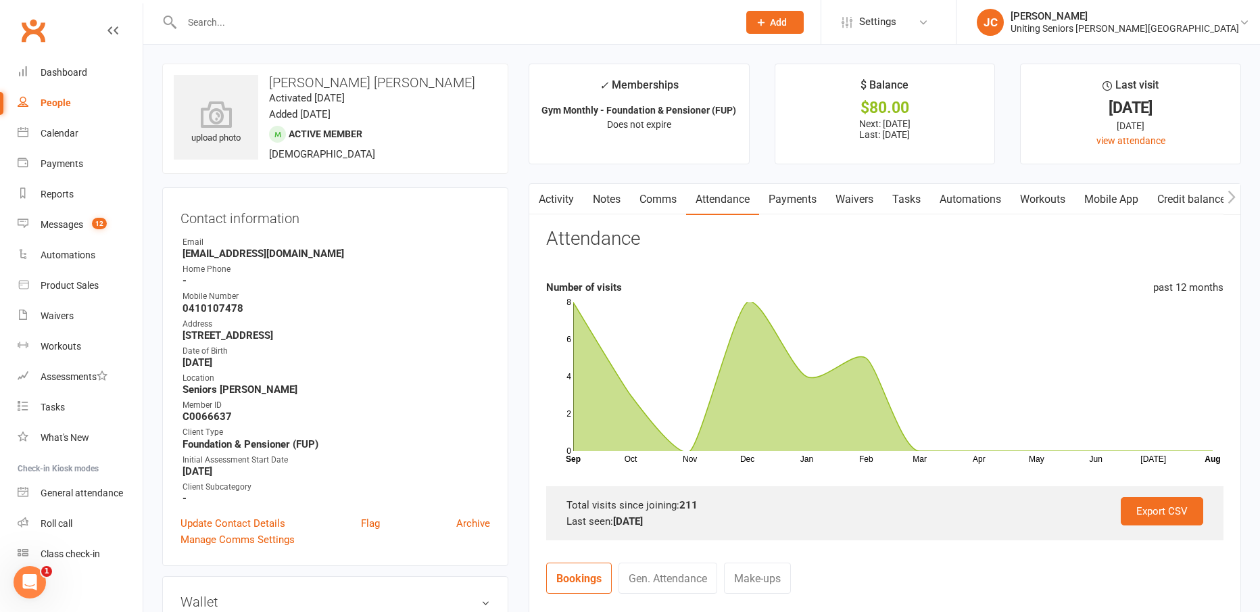
click at [74, 110] on link "People" at bounding box center [80, 103] width 125 height 30
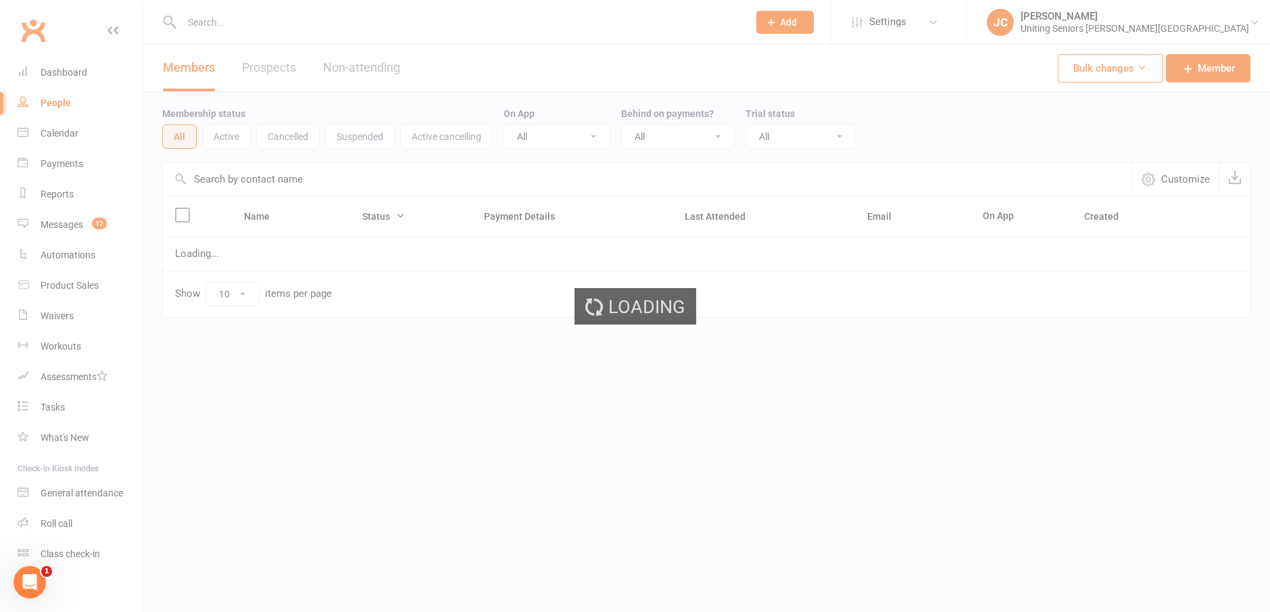
click at [74, 134] on div "Loading" at bounding box center [635, 306] width 1270 height 612
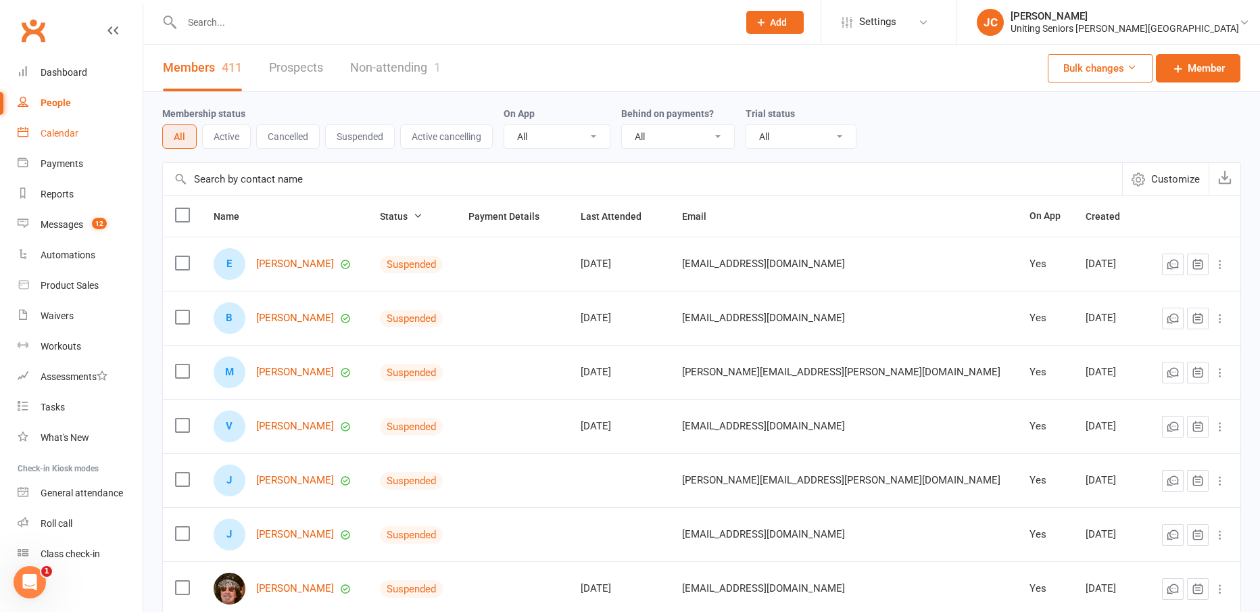
click at [52, 120] on link "Calendar" at bounding box center [80, 133] width 125 height 30
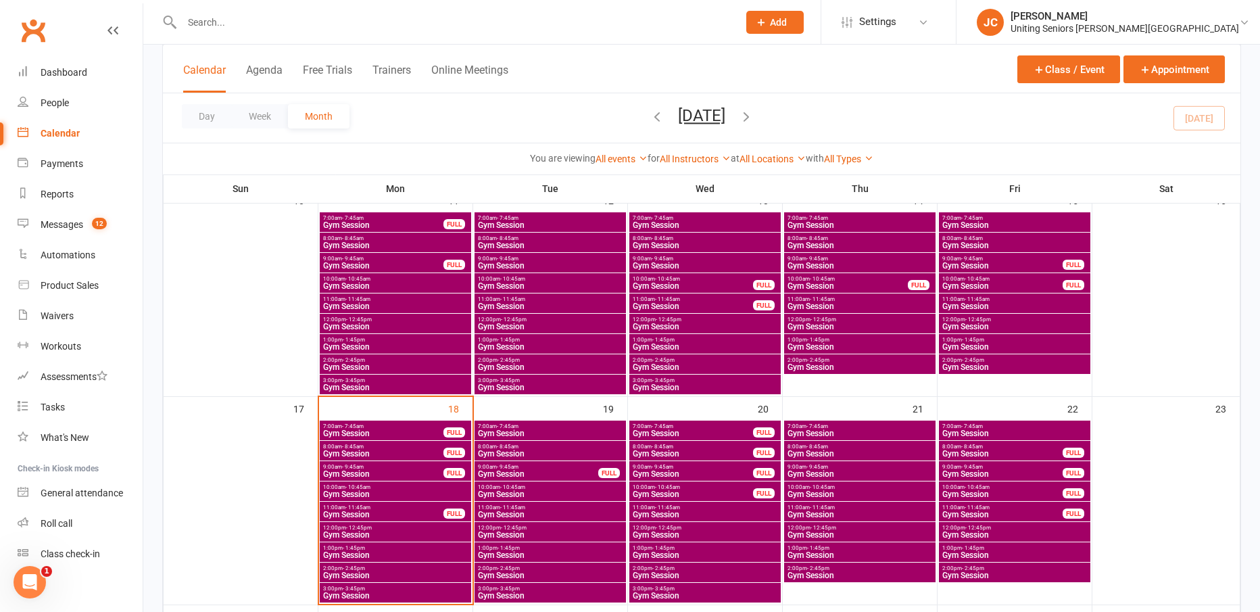
scroll to position [541, 0]
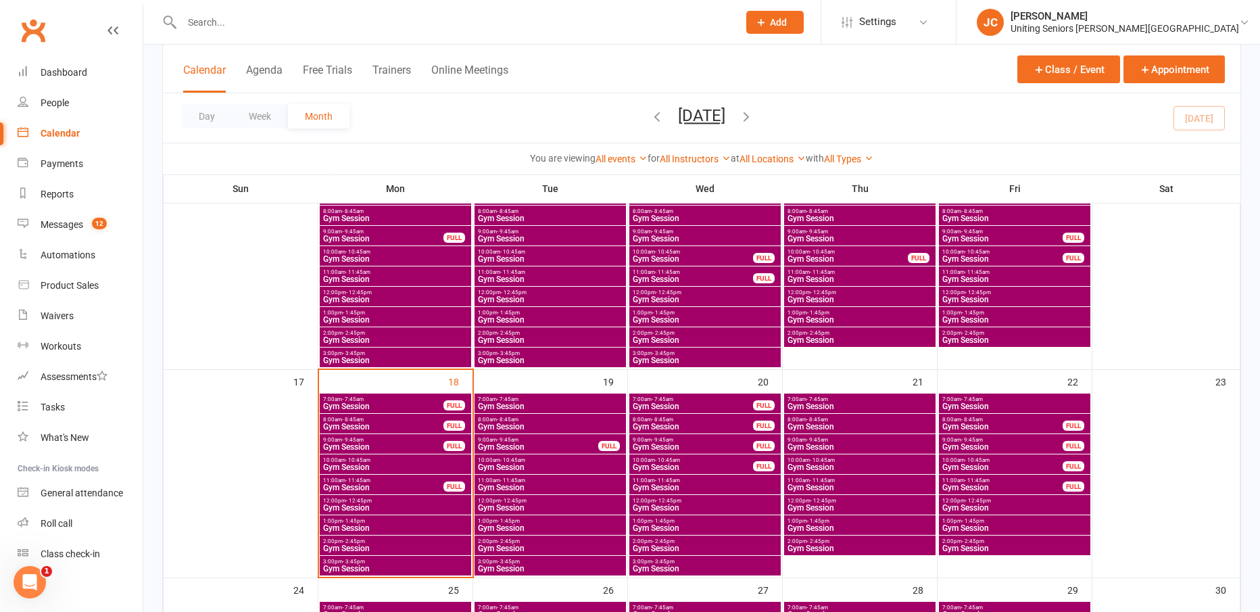
click at [406, 405] on span "Gym Session" at bounding box center [383, 406] width 122 height 8
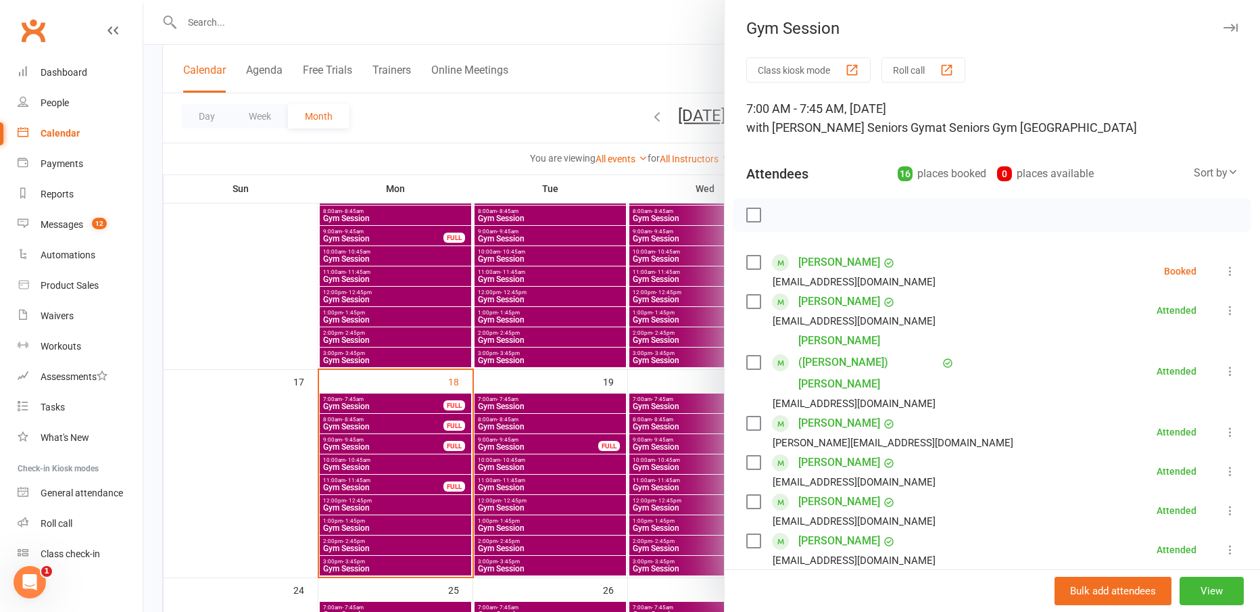
click at [1224, 268] on icon at bounding box center [1231, 271] width 14 height 14
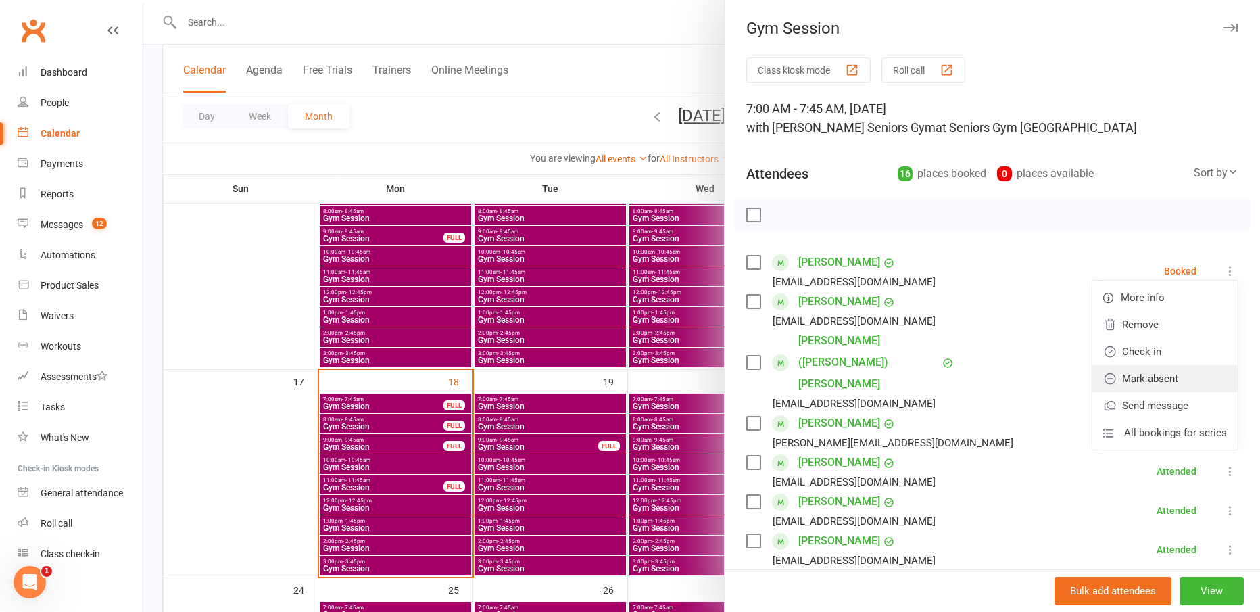
click at [1159, 370] on link "Mark absent" at bounding box center [1164, 378] width 145 height 27
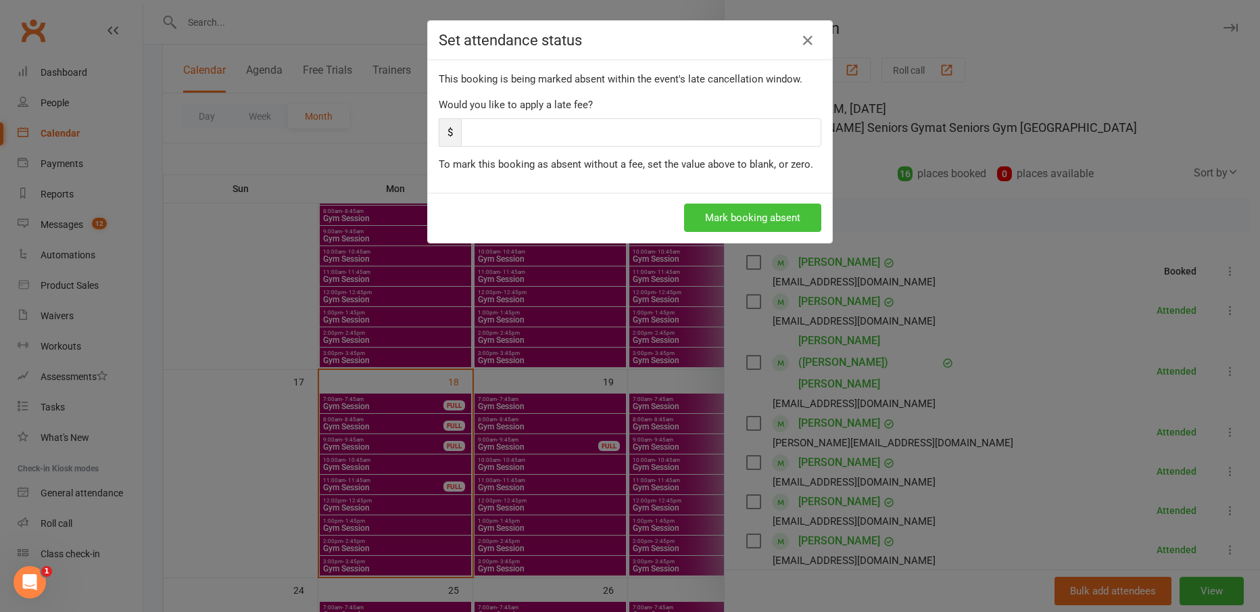
click at [726, 218] on button "Mark booking absent" at bounding box center [752, 217] width 137 height 28
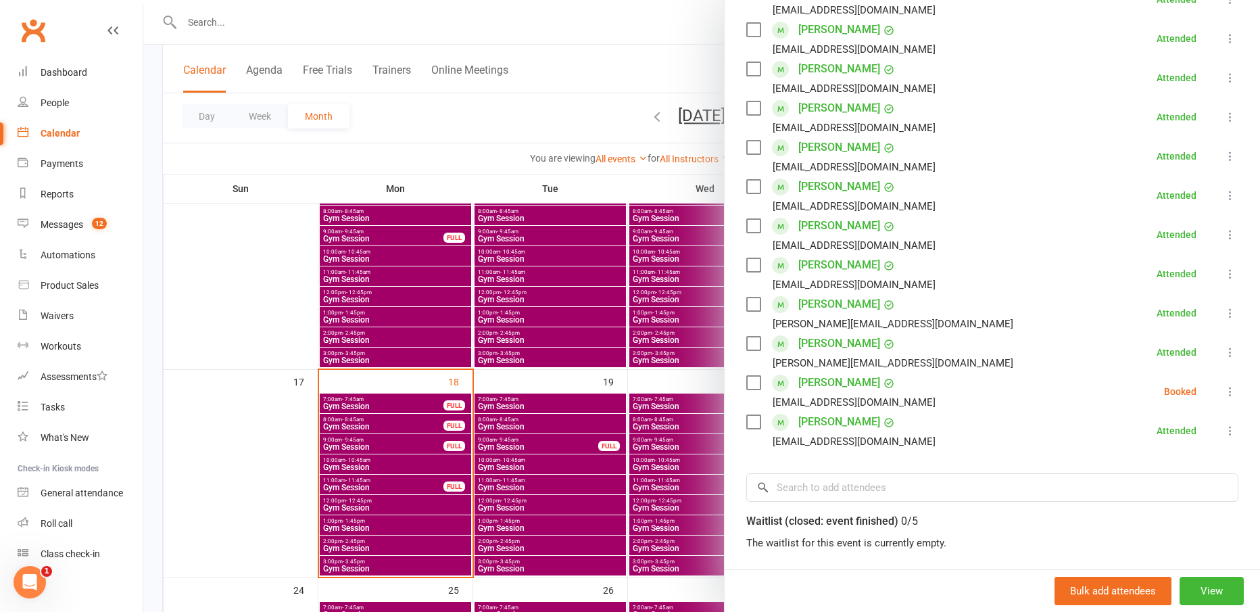
scroll to position [473, 0]
click at [1224, 383] on icon at bounding box center [1231, 390] width 14 height 14
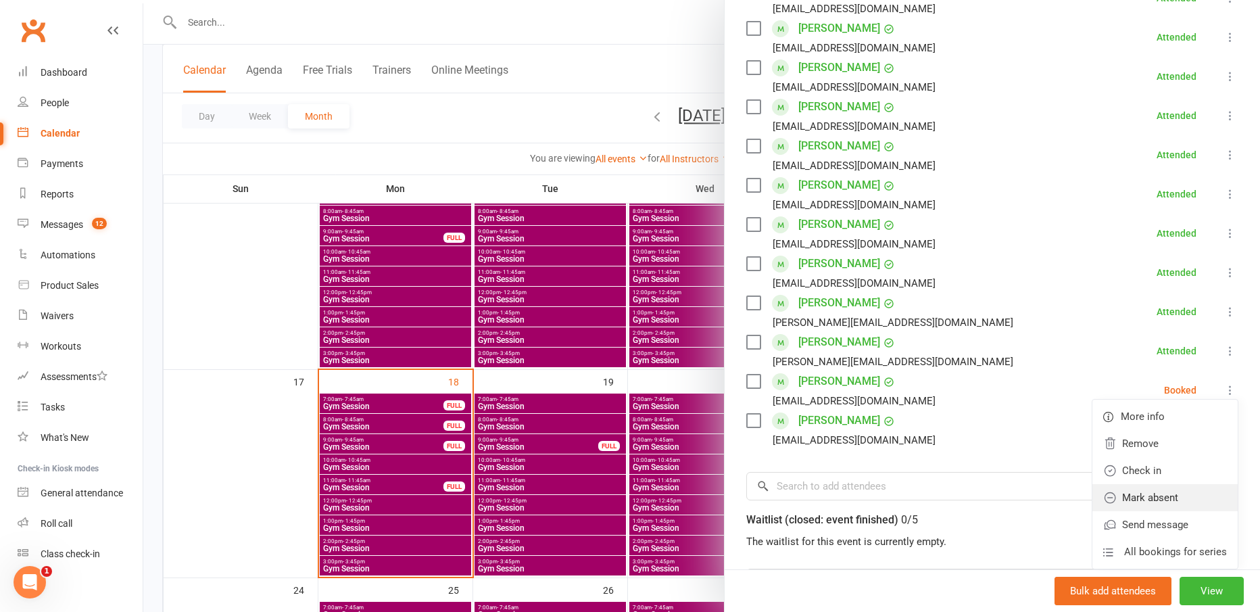
click at [1180, 484] on link "Mark absent" at bounding box center [1164, 497] width 145 height 27
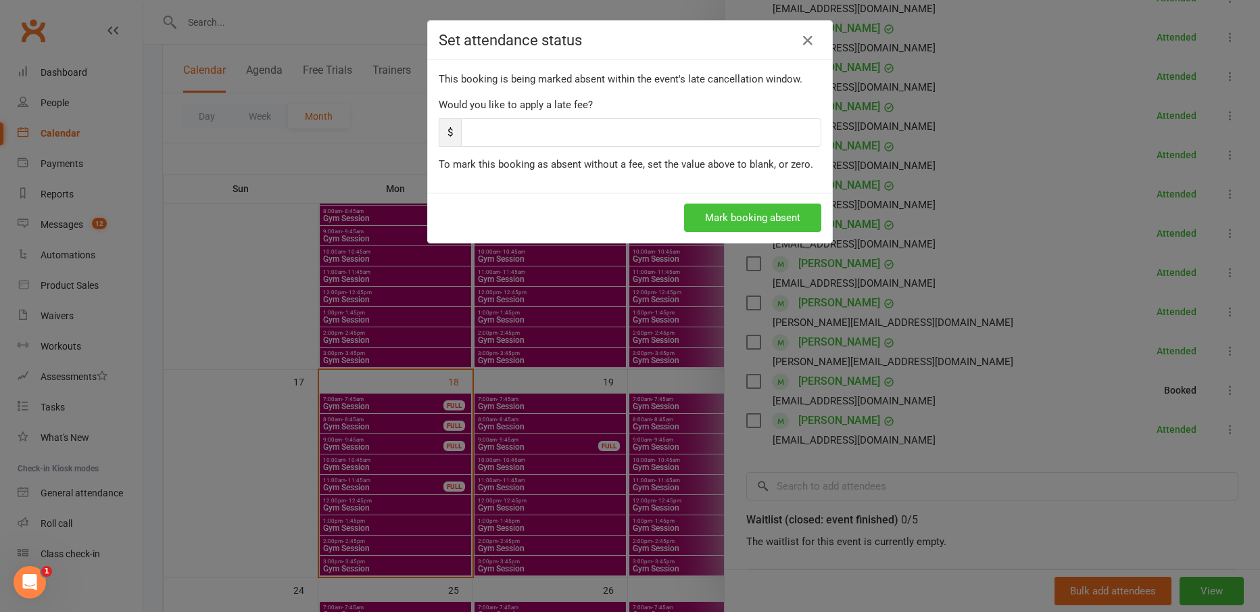
click at [698, 220] on button "Mark booking absent" at bounding box center [752, 217] width 137 height 28
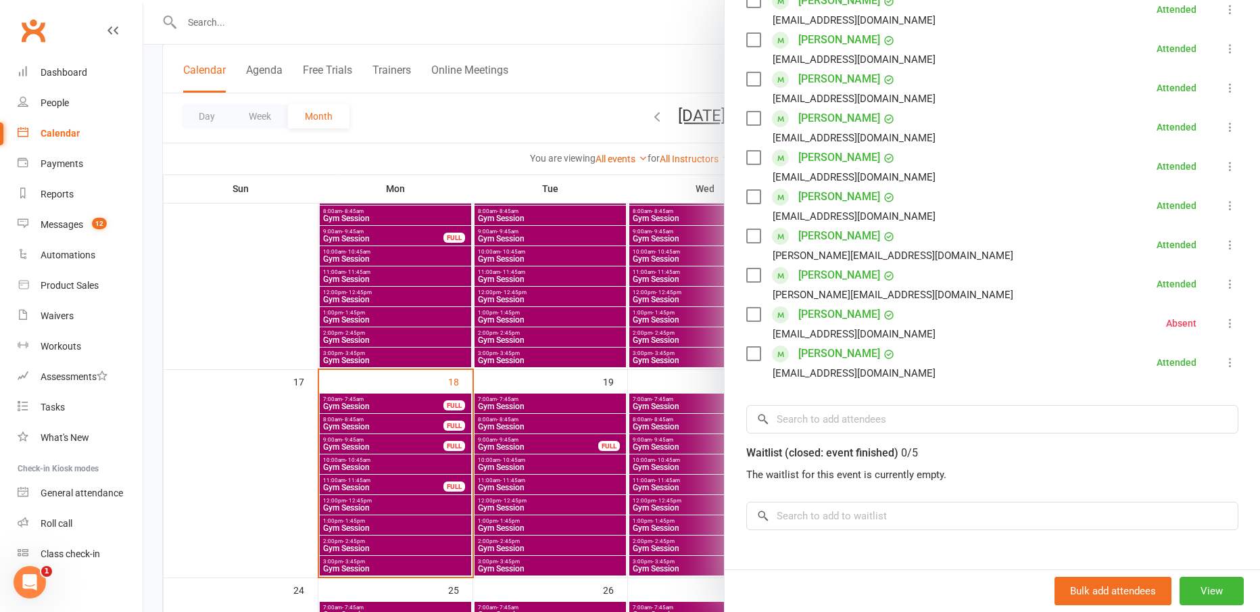
scroll to position [650, 0]
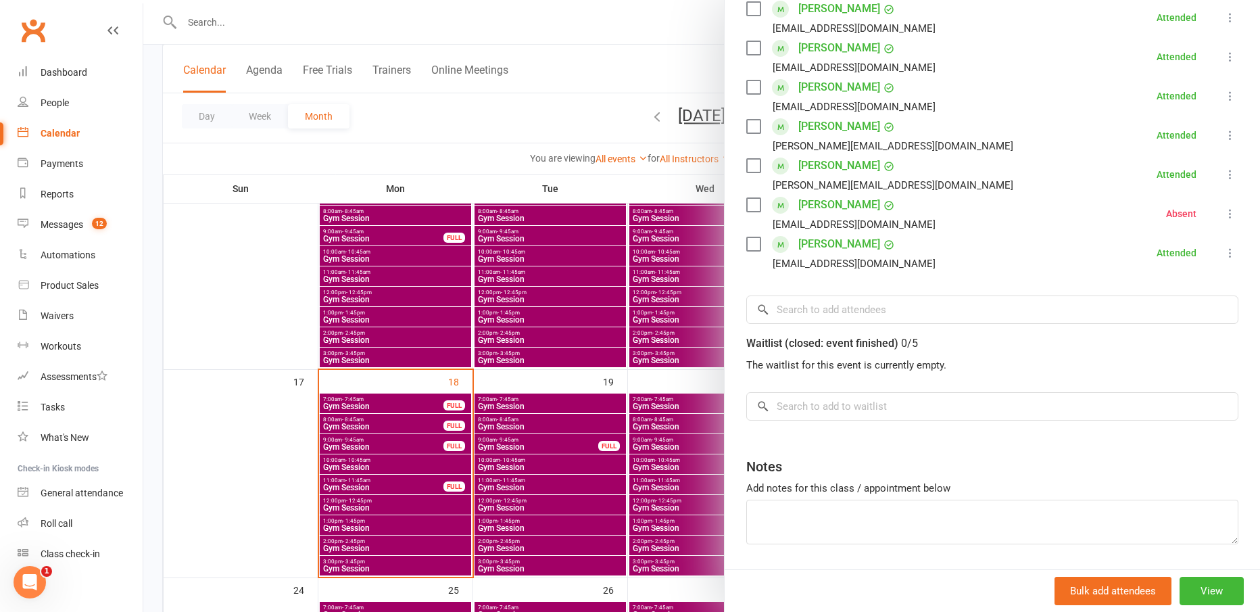
drag, startPoint x: 267, startPoint y: 453, endPoint x: 327, endPoint y: 422, distance: 67.1
click at [273, 447] on div at bounding box center [701, 306] width 1117 height 612
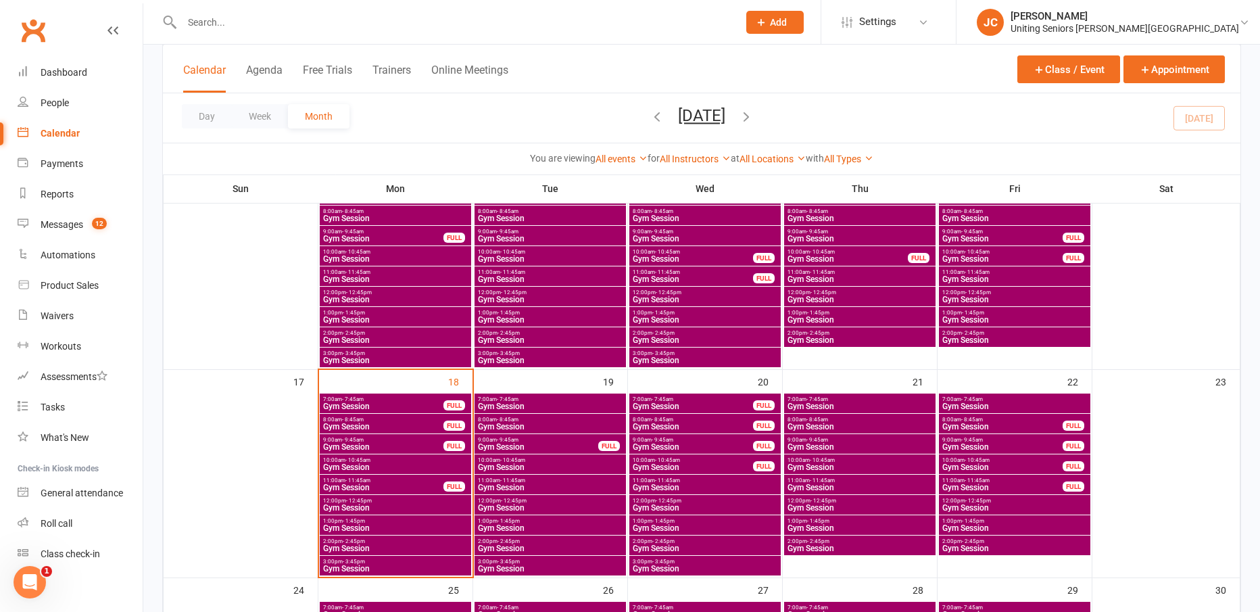
click at [349, 419] on span "- 8:45am" at bounding box center [353, 419] width 22 height 6
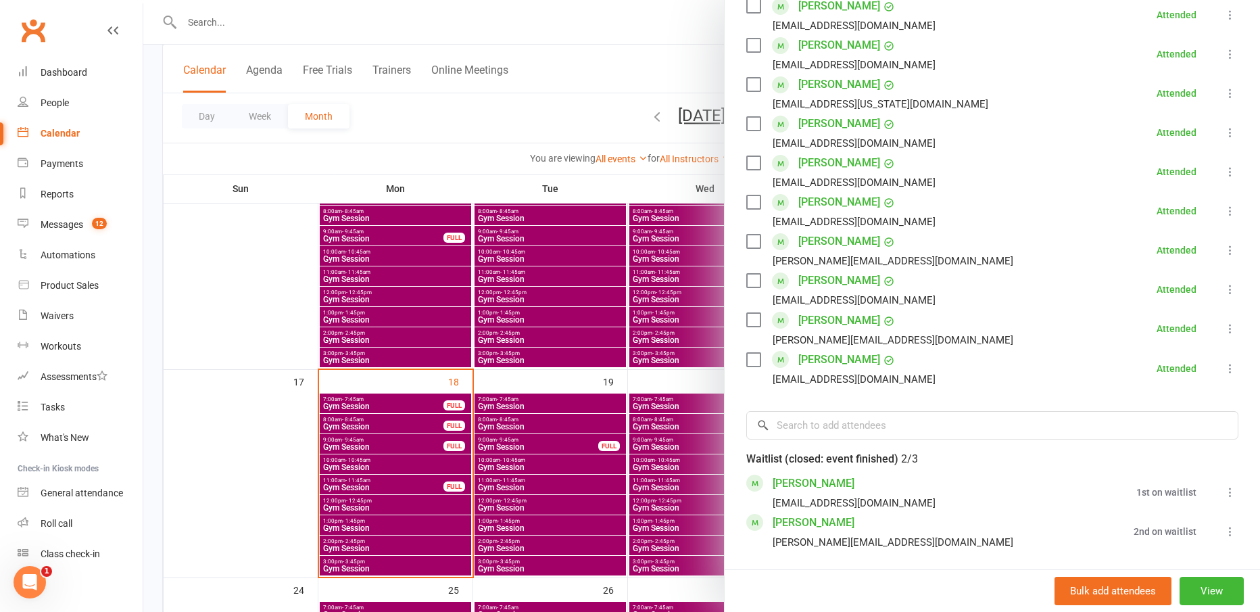
scroll to position [608, 0]
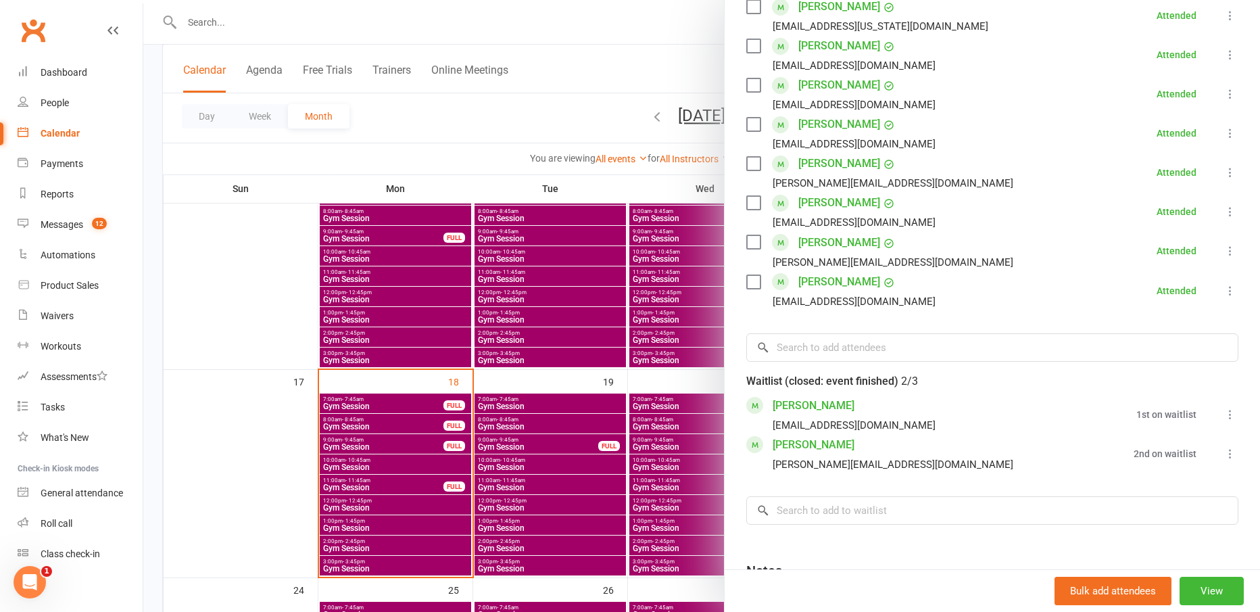
click at [272, 489] on div at bounding box center [701, 306] width 1117 height 612
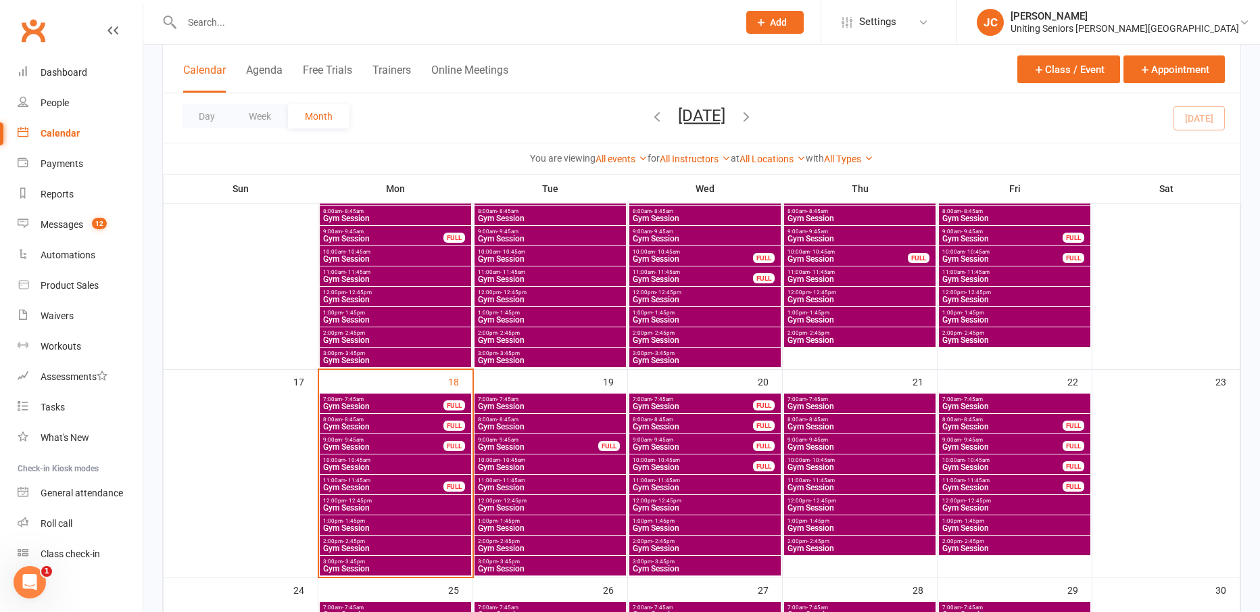
click at [379, 448] on span "Gym Session" at bounding box center [383, 447] width 122 height 8
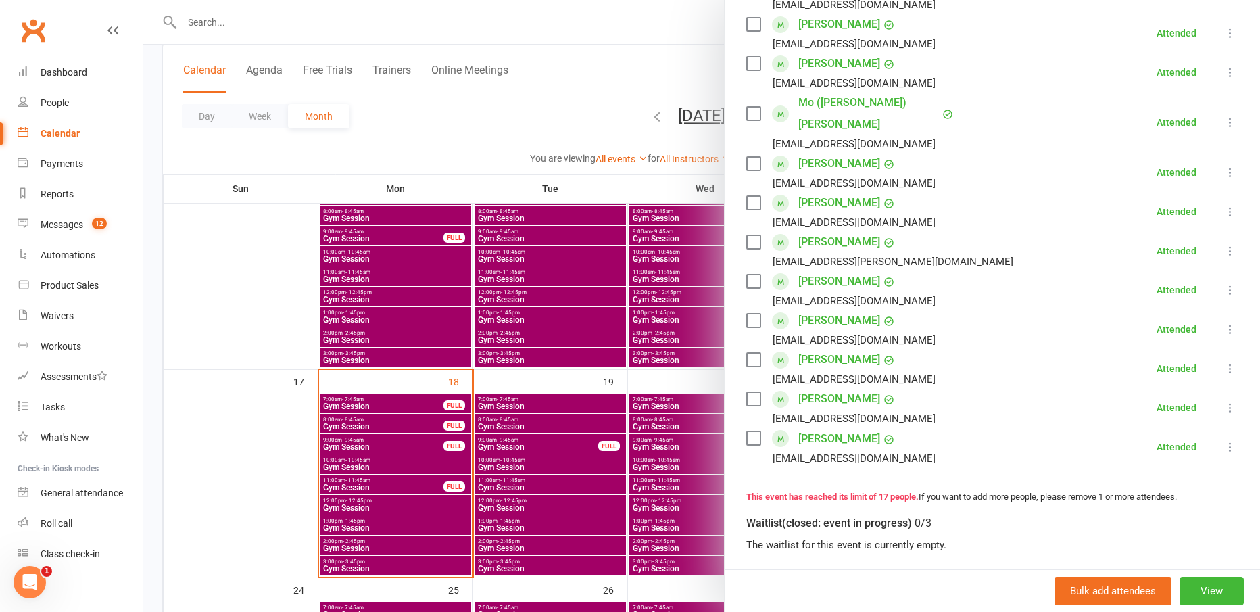
scroll to position [541, 0]
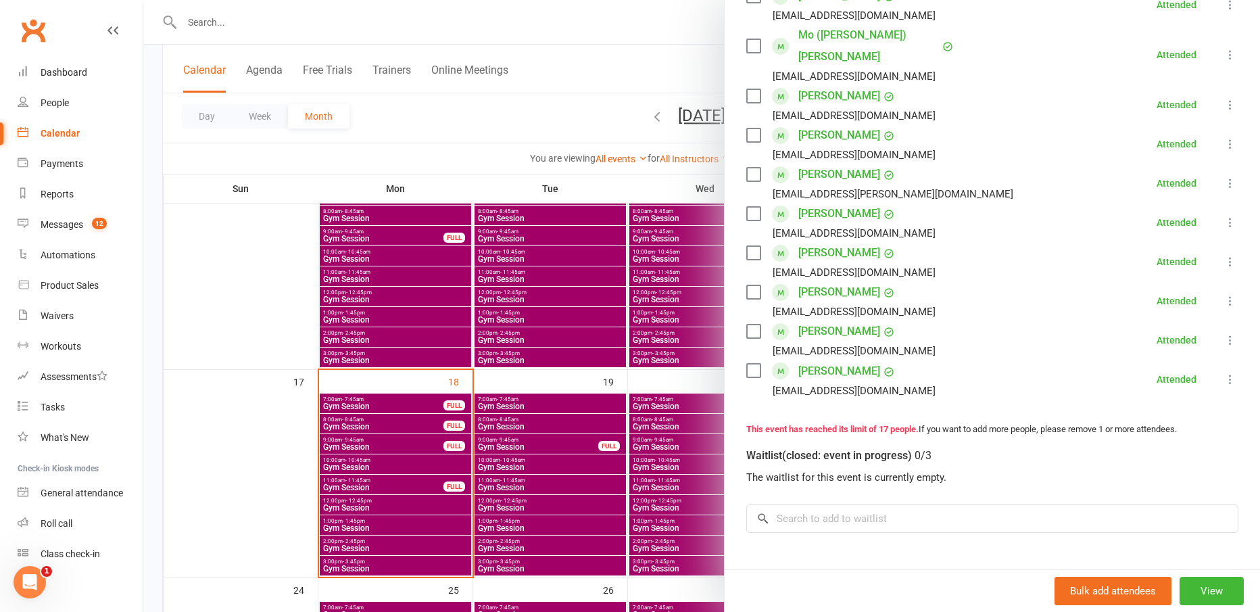
click at [283, 460] on div at bounding box center [701, 306] width 1117 height 612
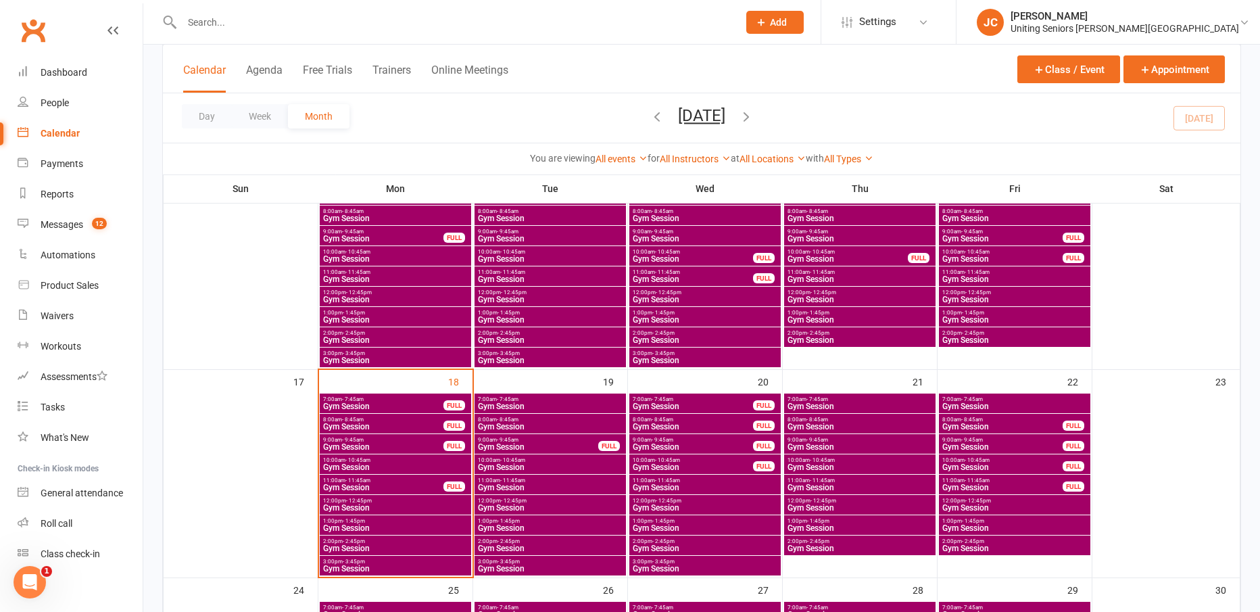
click at [393, 462] on span "10:00am - 10:45am" at bounding box center [395, 460] width 146 height 6
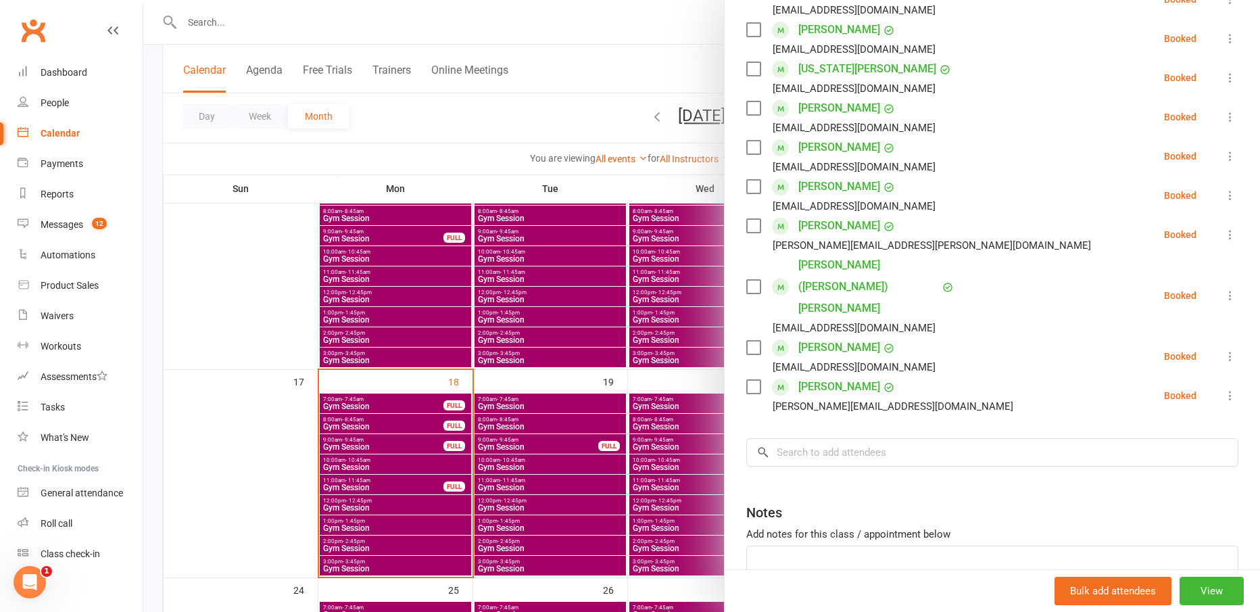
scroll to position [473, 0]
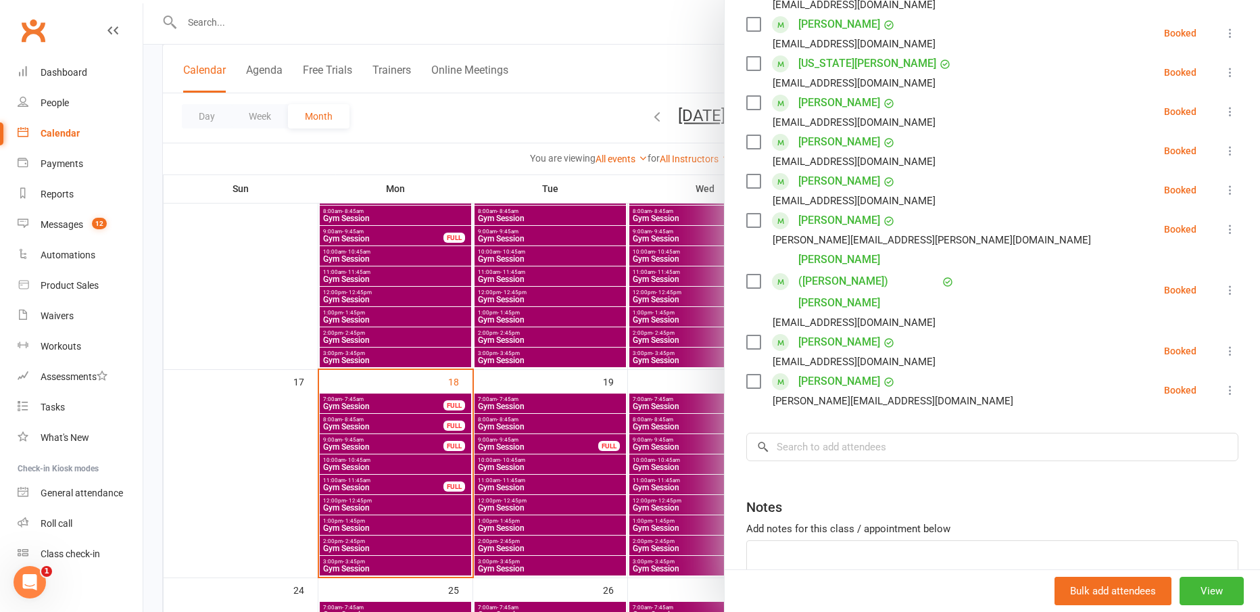
click at [483, 130] on div at bounding box center [701, 306] width 1117 height 612
